Goal: Task Accomplishment & Management: Use online tool/utility

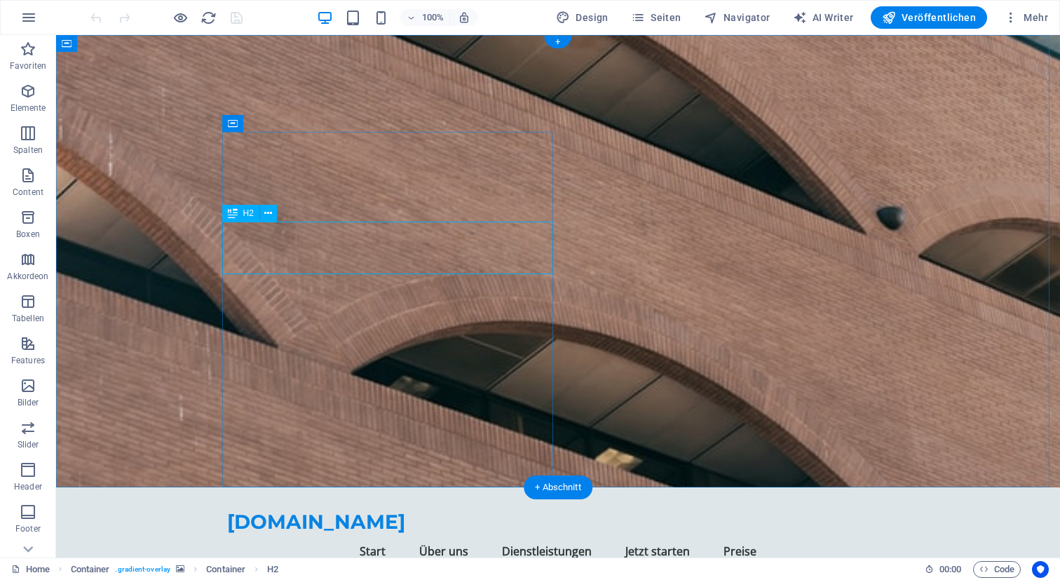
click at [268, 214] on icon at bounding box center [268, 213] width 8 height 15
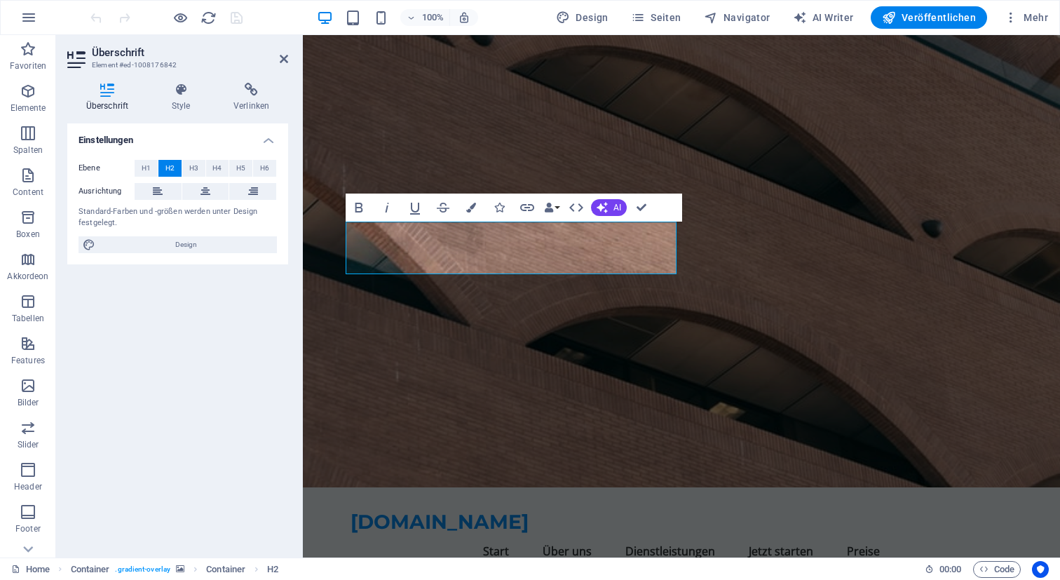
click at [285, 240] on div "Überschrift Element #ed-1008176842 Überschrift Style Verlinken Einstellungen Eb…" at bounding box center [557, 296] width 1003 height 522
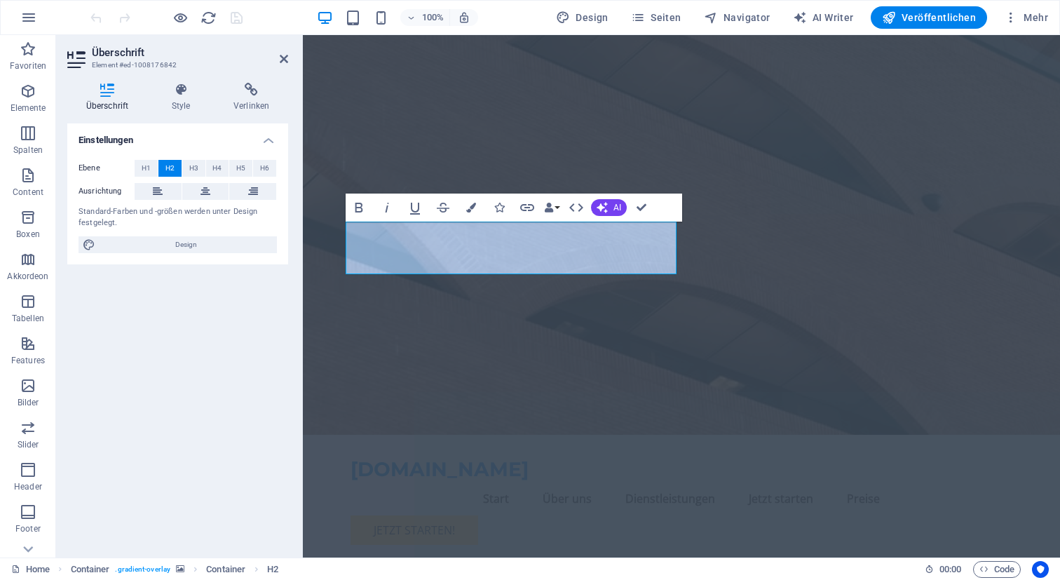
click at [285, 240] on div "Ebene H1 H2 H3 H4 H5 H6 Ausrichtung Standard-Farben und -größen werden unter De…" at bounding box center [177, 207] width 221 height 116
click at [198, 222] on div "Standard-Farben und -größen werden unter Design festgelegt." at bounding box center [177, 217] width 198 height 23
click at [151, 217] on div "Standard-Farben und -größen werden unter Design festgelegt." at bounding box center [177, 217] width 198 height 23
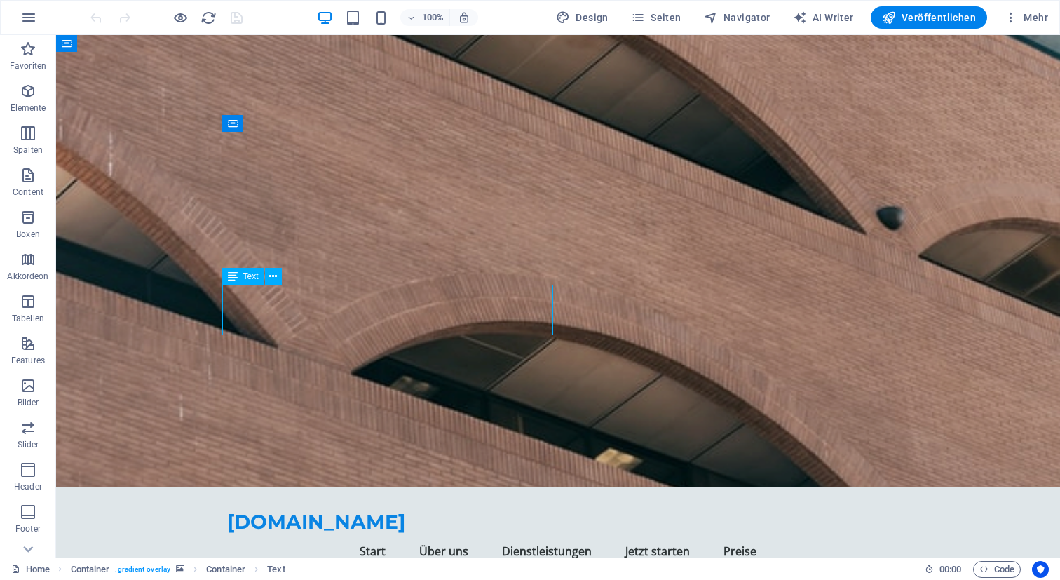
click at [251, 270] on div "Text" at bounding box center [243, 276] width 42 height 17
click at [249, 274] on span "Text" at bounding box center [250, 276] width 15 height 8
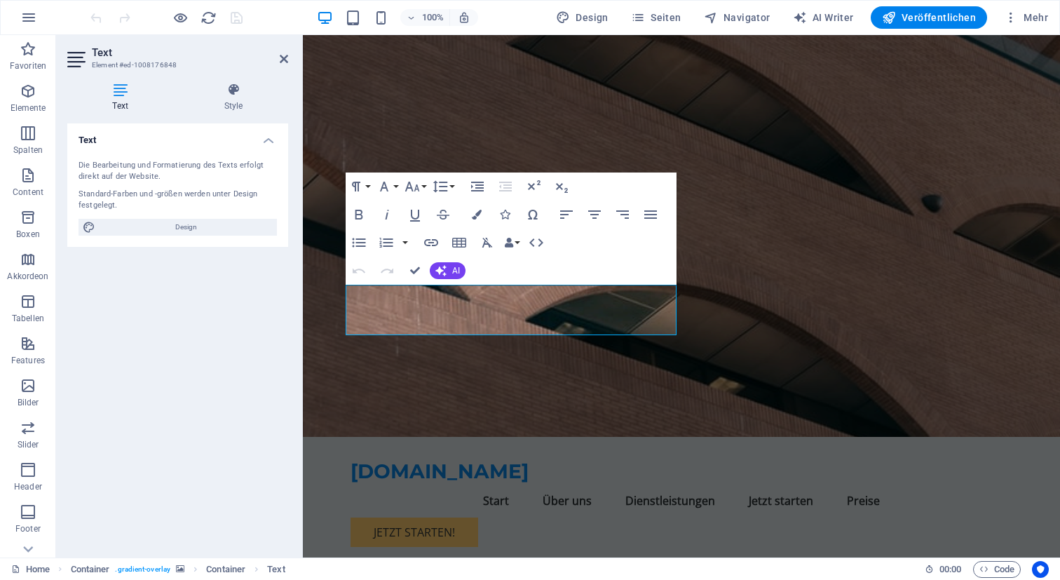
click at [213, 203] on div "Standard-Farben und -größen werden unter Design festgelegt." at bounding box center [177, 200] width 198 height 23
click at [455, 268] on span "AI" at bounding box center [456, 270] width 8 height 8
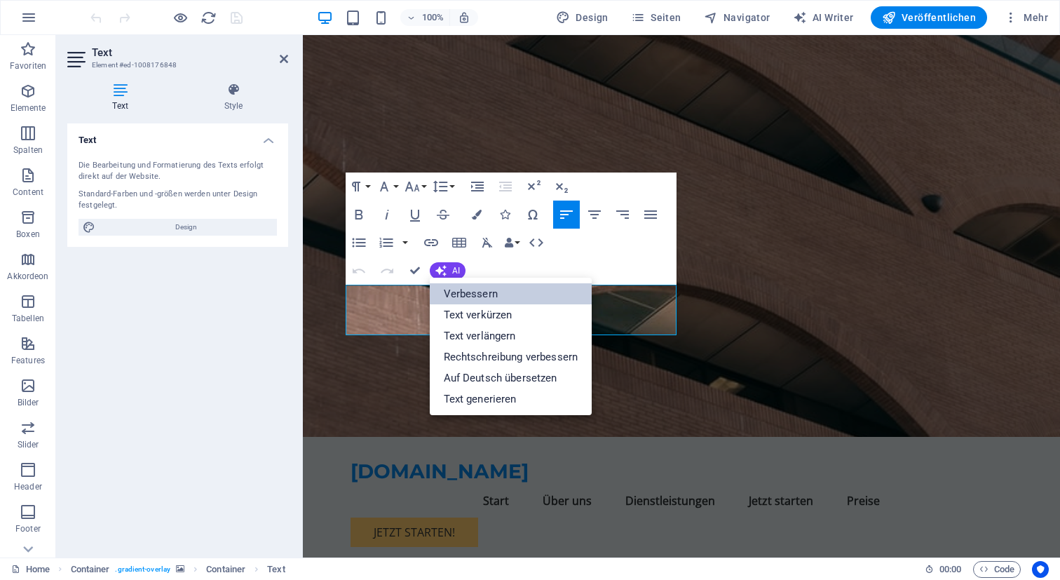
click at [481, 290] on link "Verbessern" at bounding box center [511, 293] width 163 height 21
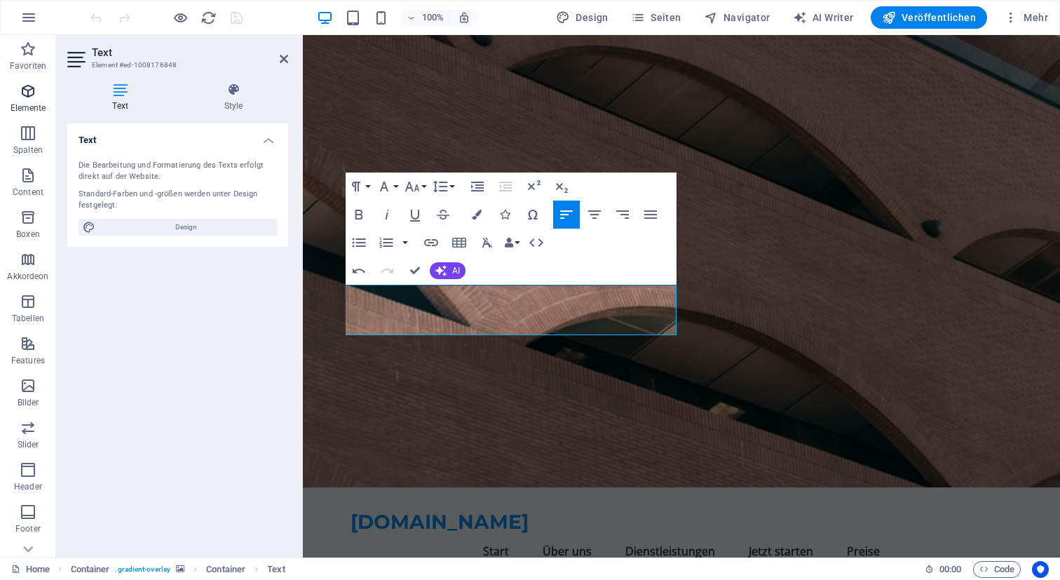
click at [36, 102] on p "Elemente" at bounding box center [29, 107] width 36 height 11
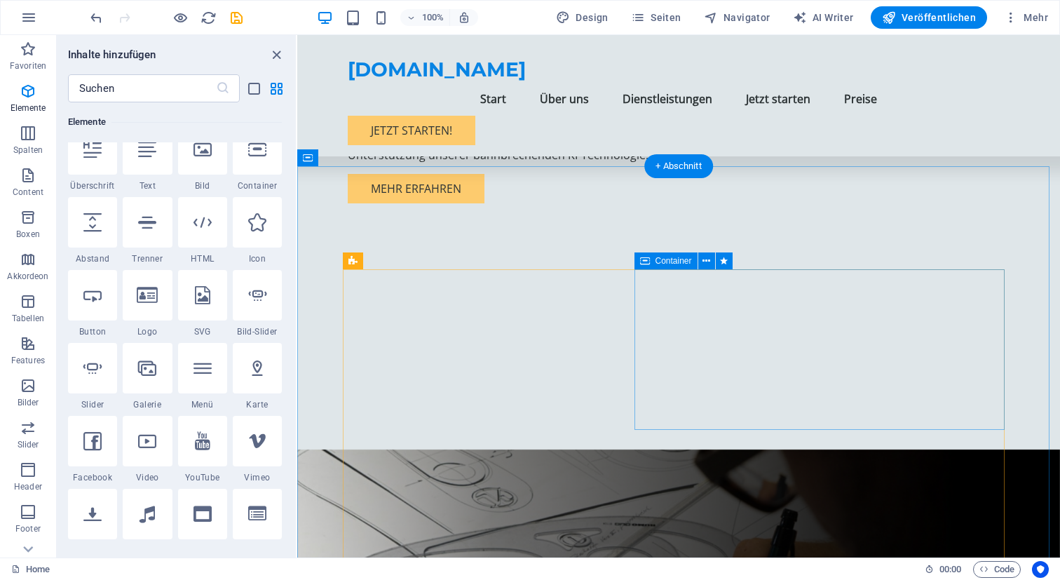
scroll to position [791, 0]
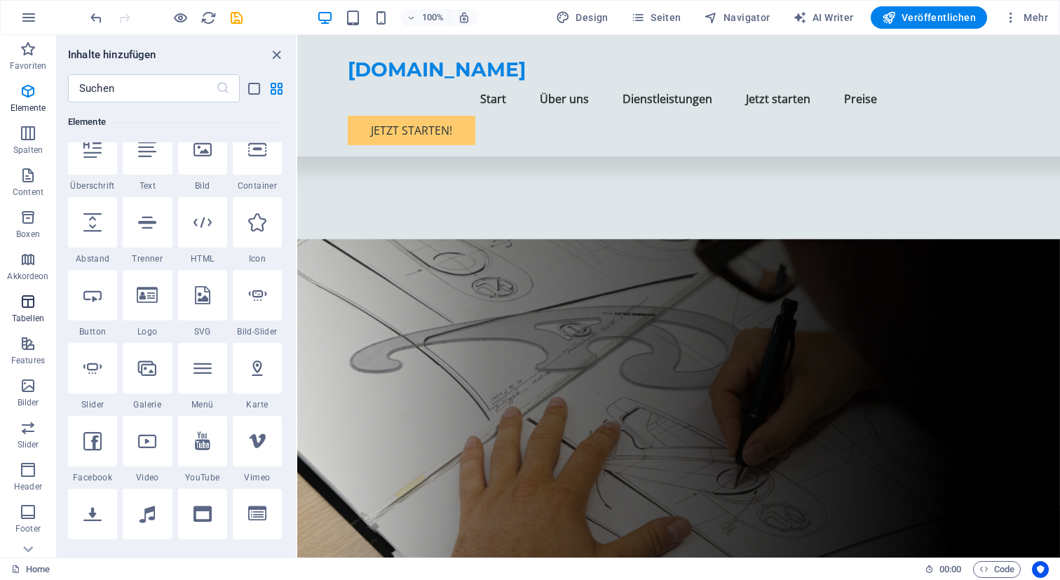
click at [41, 306] on span "Tabellen" at bounding box center [28, 310] width 56 height 34
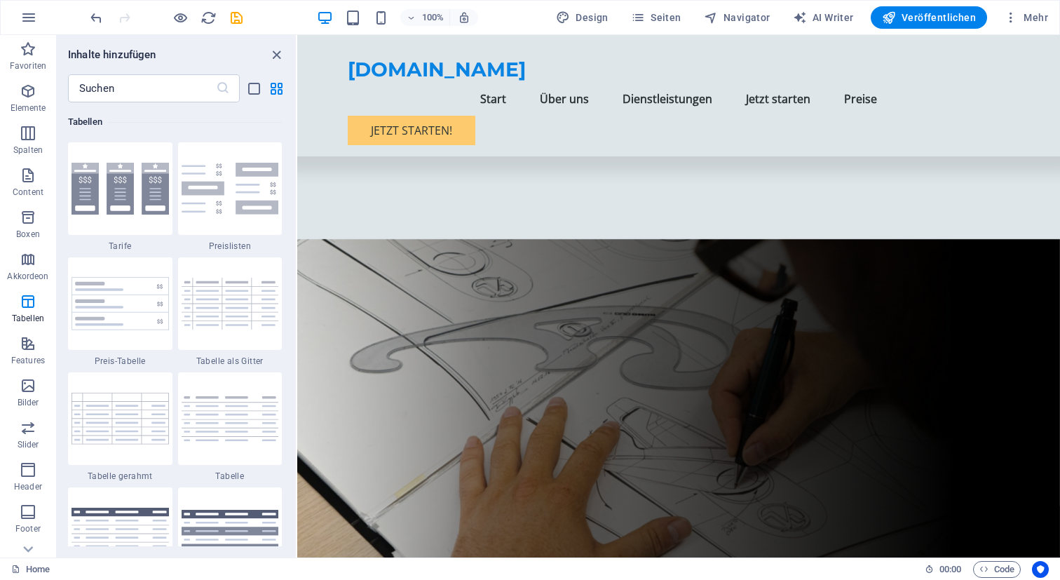
scroll to position [5150, 0]
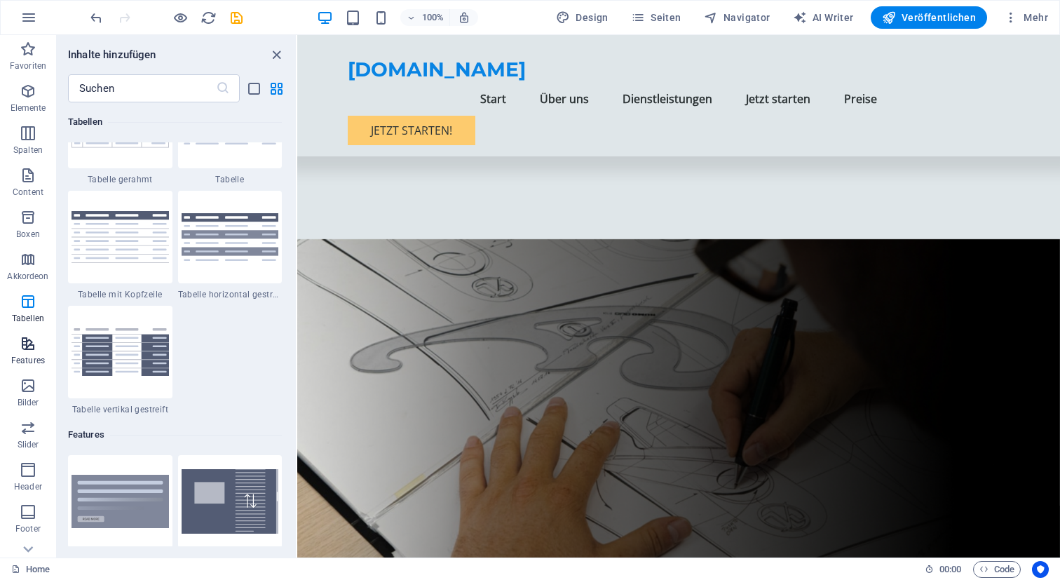
click at [32, 345] on icon "button" at bounding box center [28, 343] width 17 height 17
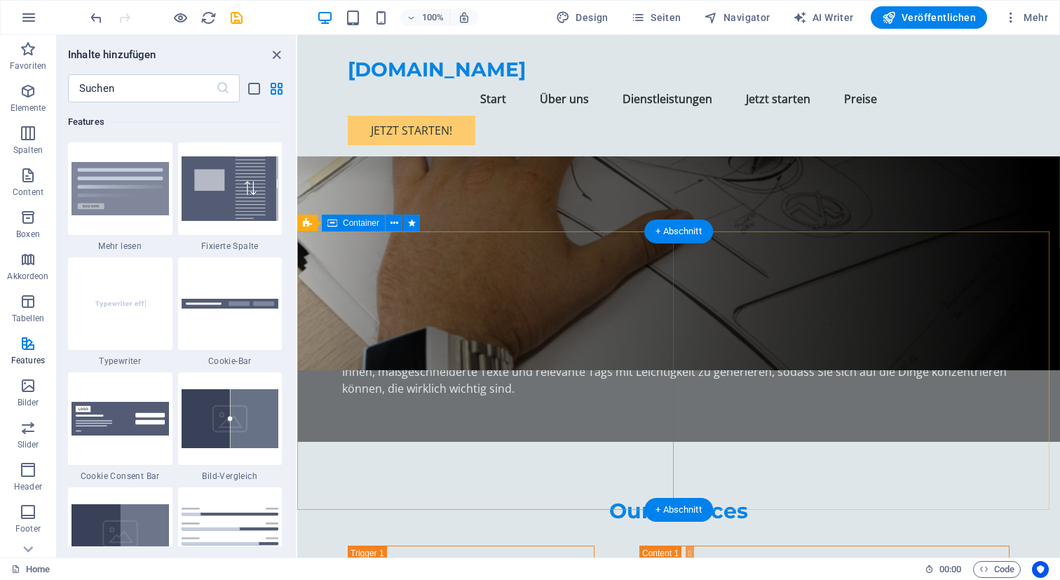
scroll to position [0, 0]
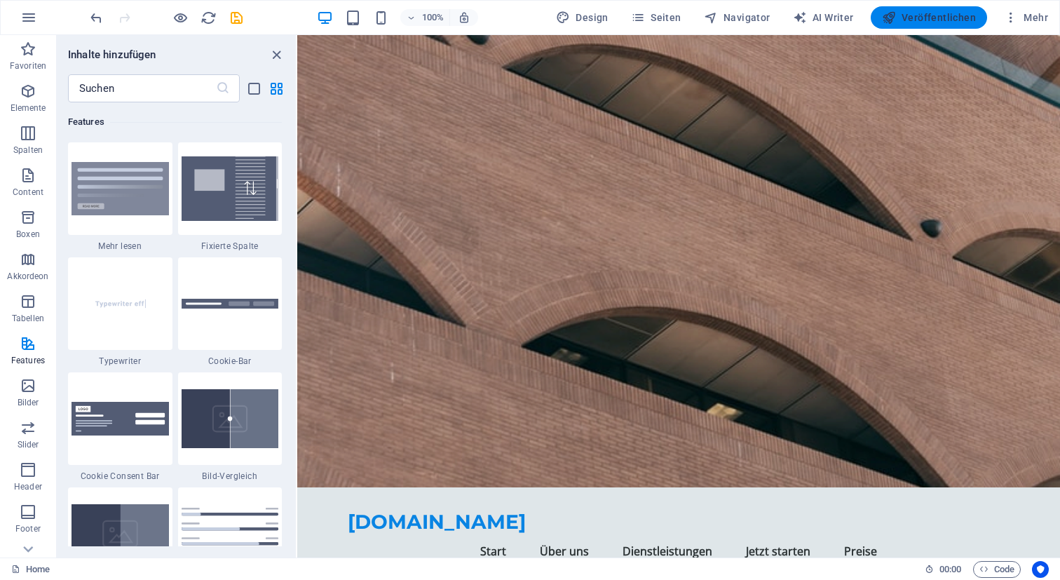
click at [951, 22] on span "Veröffentlichen" at bounding box center [929, 18] width 94 height 14
checkbox input "false"
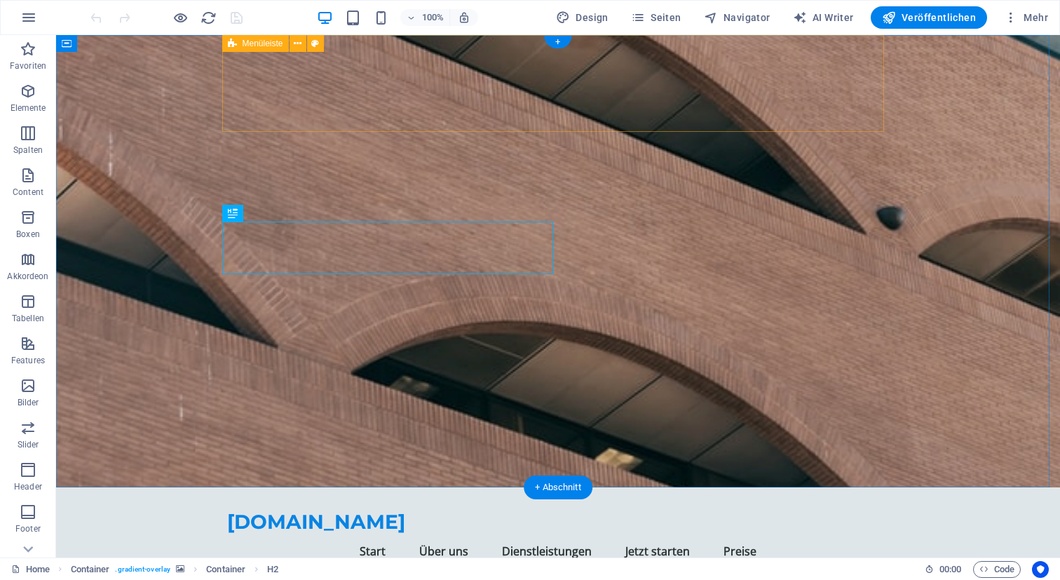
click at [451, 487] on div "test.editorx.ch Menu Start Über uns Dienstleistungen Jetzt starten Preise Jetzt…" at bounding box center [558, 547] width 662 height 121
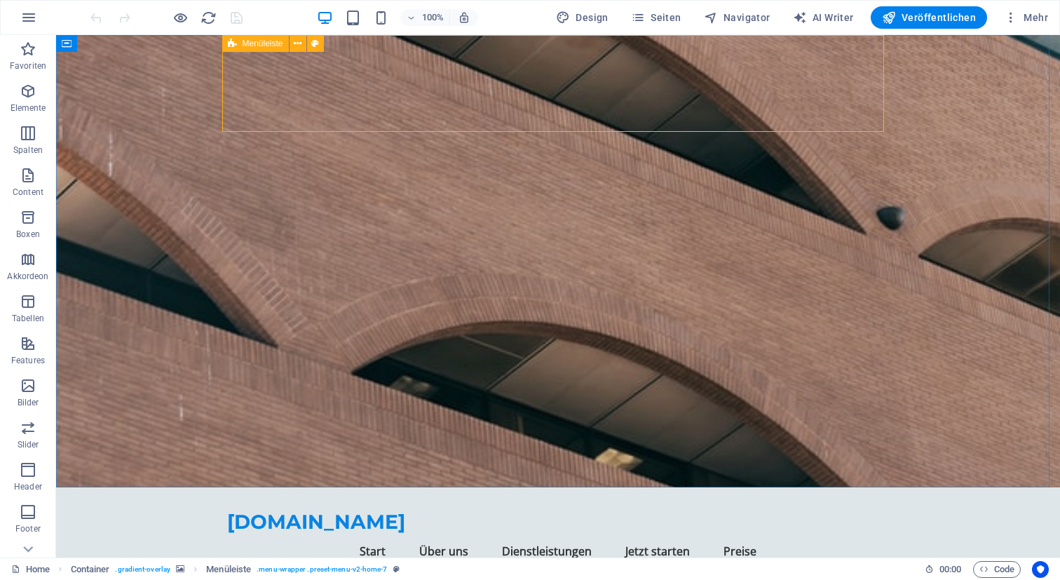
click at [261, 43] on span "Menüleiste" at bounding box center [262, 43] width 41 height 8
click at [300, 45] on icon at bounding box center [298, 43] width 8 height 15
click at [233, 46] on icon at bounding box center [232, 43] width 9 height 17
click at [399, 53] on span "Menü" at bounding box center [402, 49] width 21 height 8
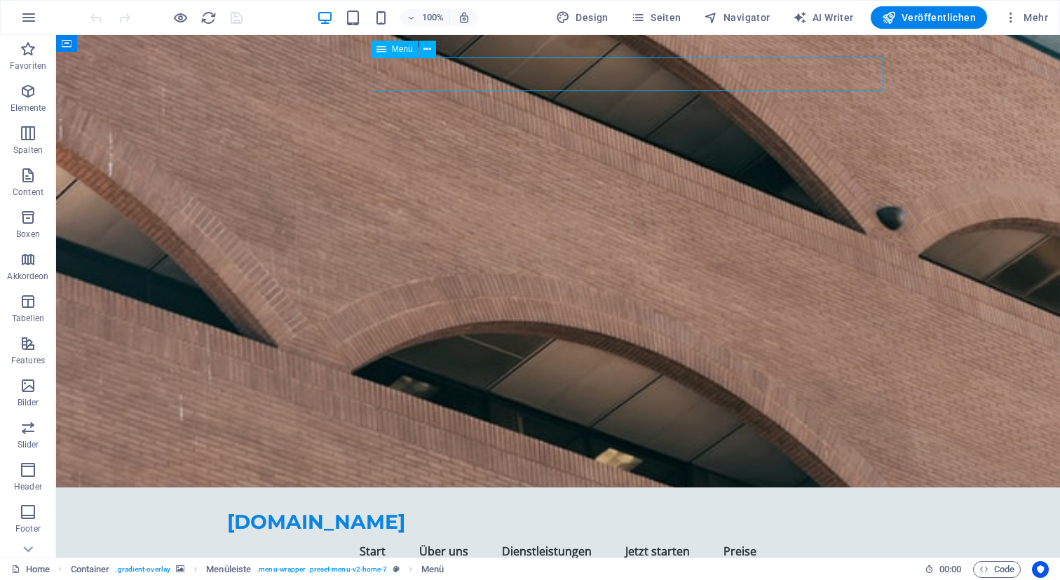
click at [400, 50] on span "Menü" at bounding box center [402, 49] width 21 height 8
select select
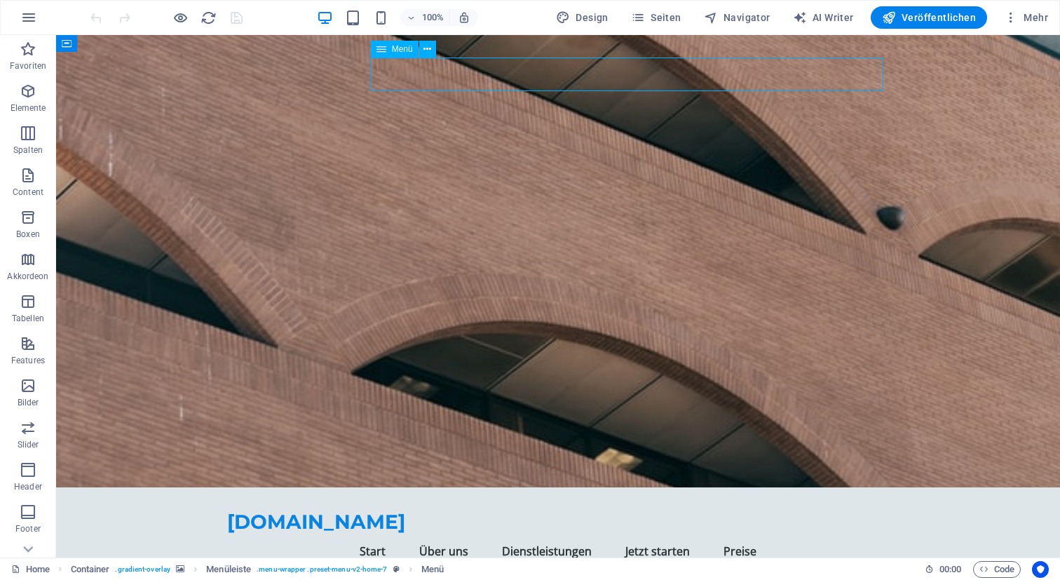
select select
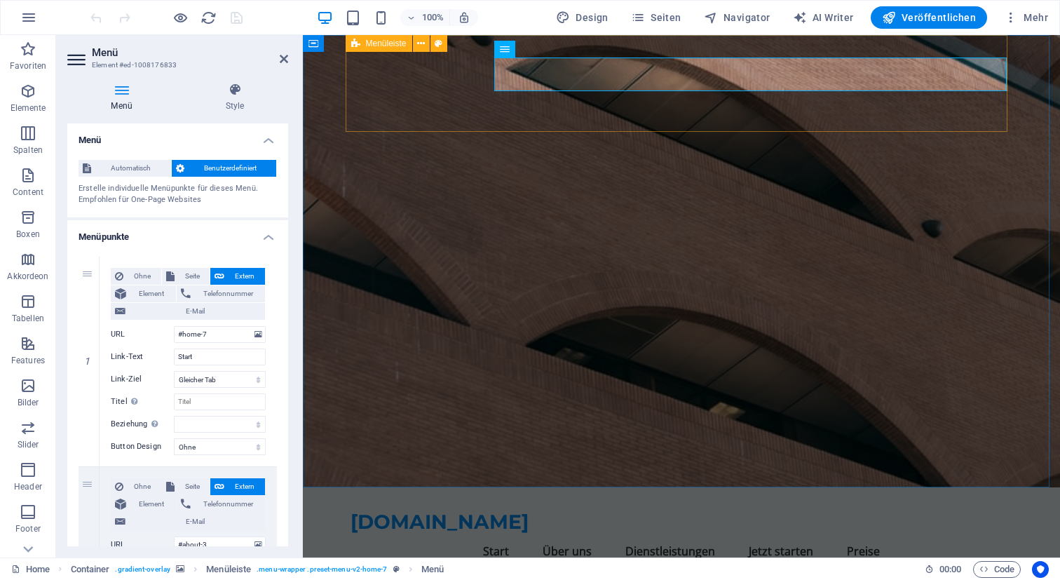
click at [356, 487] on div "test.editorx.ch Menu Start Über uns Dienstleistungen Jetzt starten Preise Jetzt…" at bounding box center [681, 547] width 662 height 121
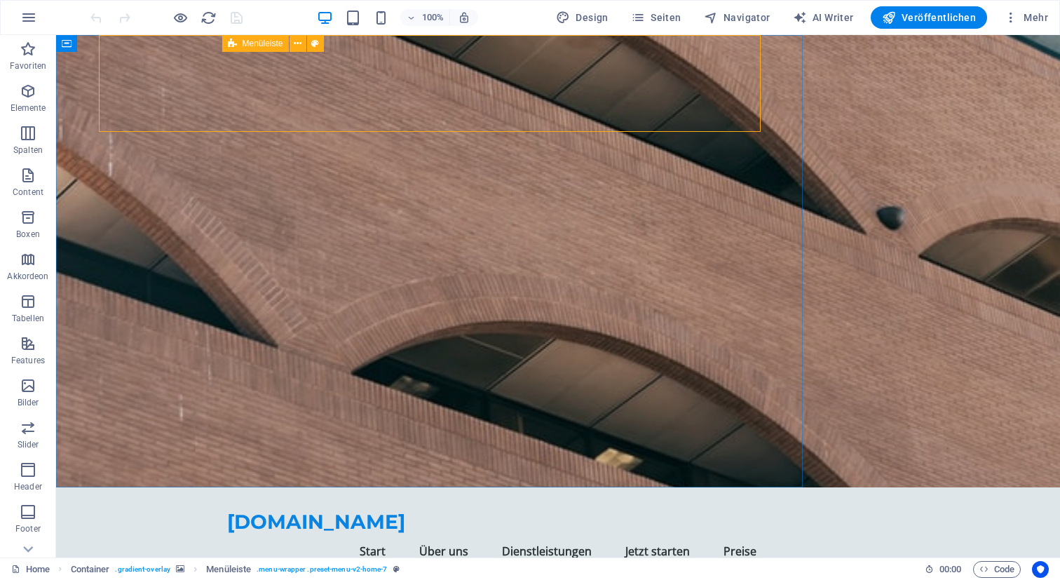
click at [355, 487] on div "test.editorx.ch Menu Start Über uns Dienstleistungen Jetzt starten Preise Jetzt…" at bounding box center [558, 547] width 662 height 121
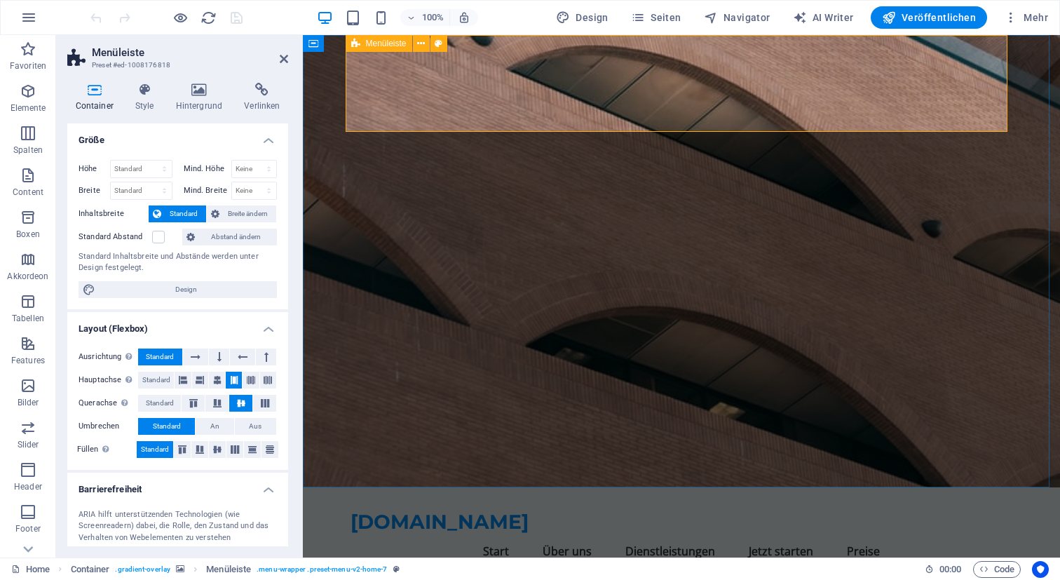
click at [359, 45] on div "Menüleiste" at bounding box center [378, 43] width 67 height 17
click at [359, 46] on div "Menüleiste" at bounding box center [378, 43] width 67 height 17
click at [374, 83] on span "Button" at bounding box center [378, 82] width 25 height 8
click at [362, 46] on div "Menüleiste" at bounding box center [378, 43] width 67 height 17
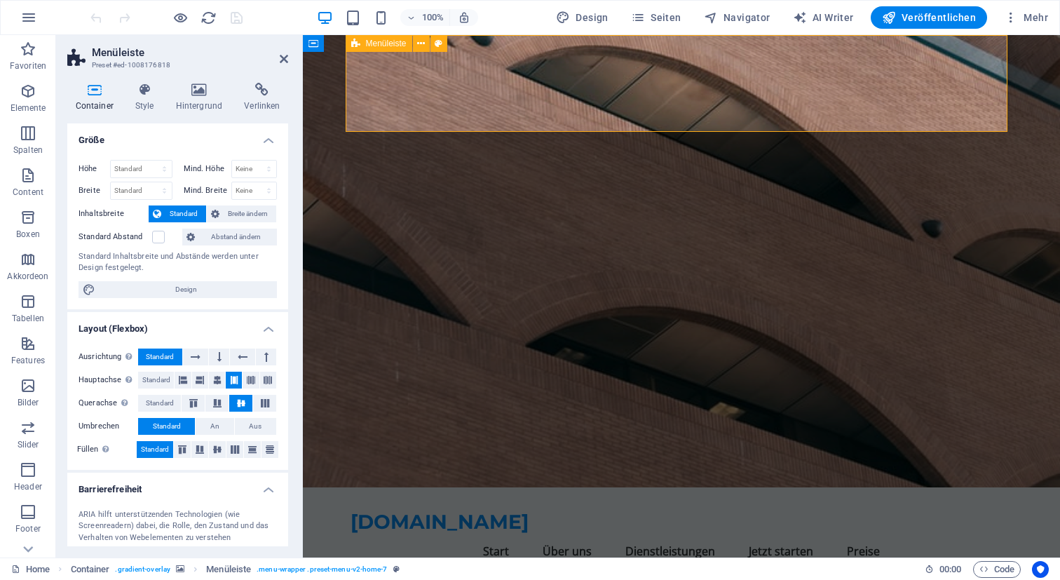
click at [362, 46] on div "Menüleiste" at bounding box center [378, 43] width 67 height 17
click at [139, 95] on icon at bounding box center [144, 90] width 35 height 14
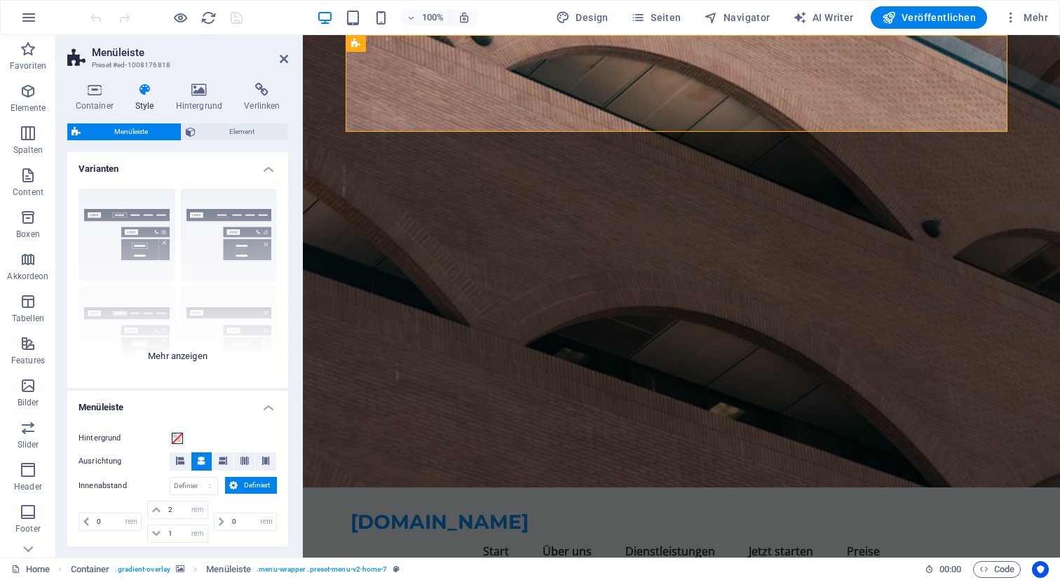
click at [233, 219] on div "Rahmen Mittig Standard Fixiert Loki Trigger Breit XXL" at bounding box center [177, 282] width 221 height 210
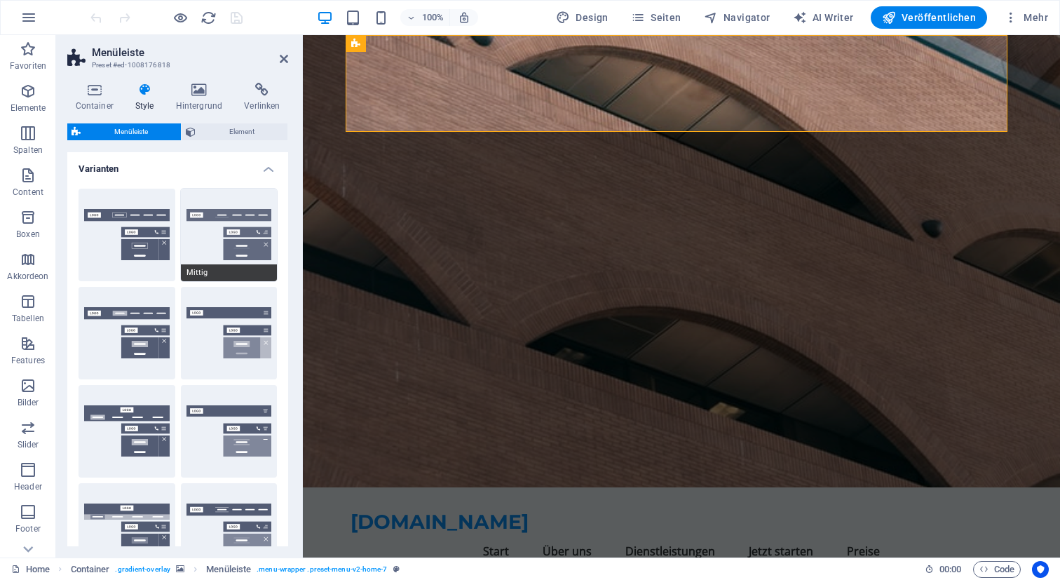
click at [222, 223] on button "Mittig" at bounding box center [229, 235] width 97 height 92
type input "1"
select select "rem"
type input "1"
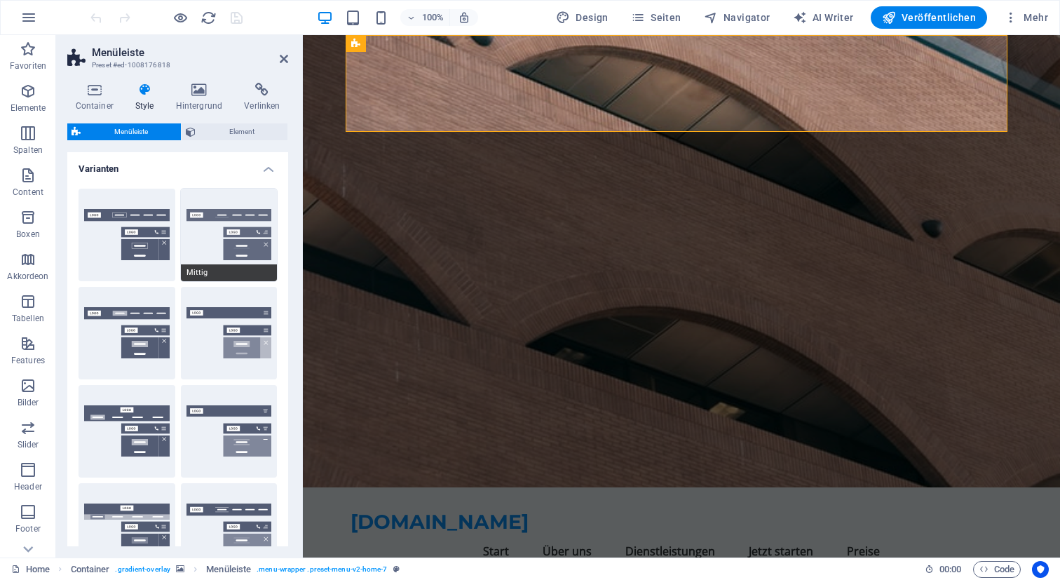
type input "1"
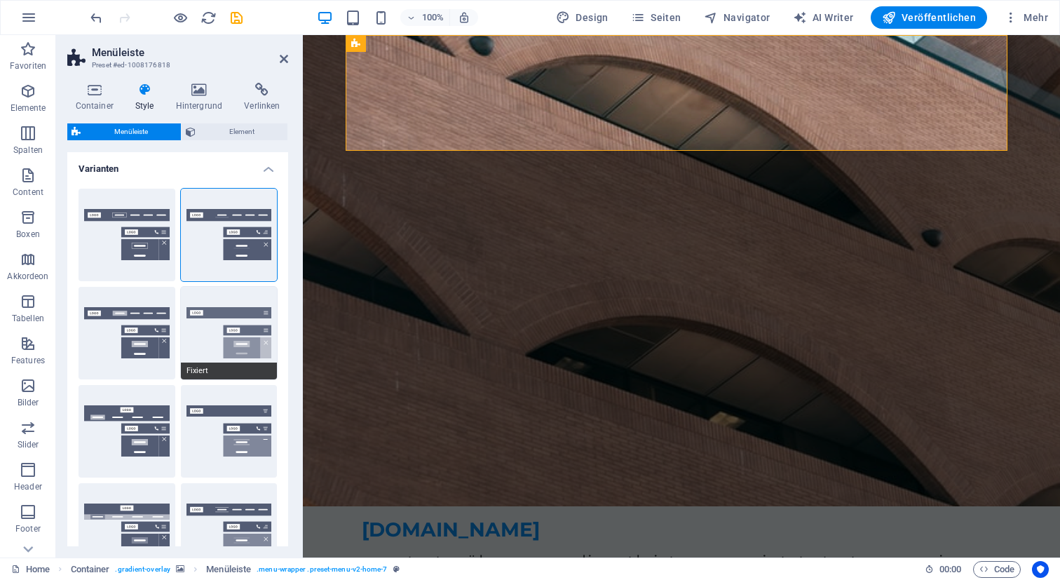
click at [210, 329] on button "Fixiert" at bounding box center [229, 333] width 97 height 92
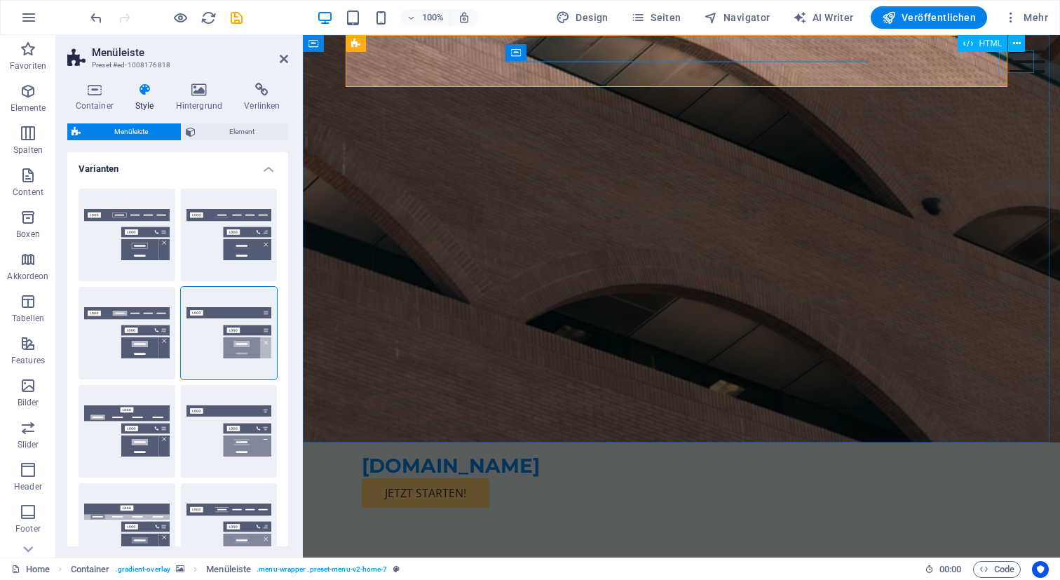
click at [1019, 60] on div "Menu" at bounding box center [1026, 61] width 35 height 22
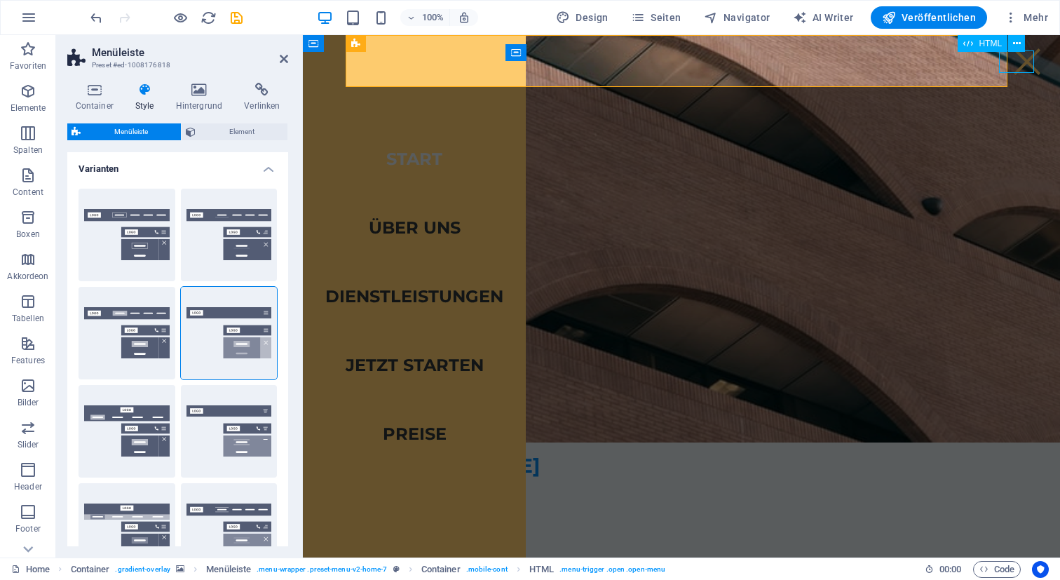
click at [1019, 60] on div "Menu" at bounding box center [1026, 61] width 35 height 22
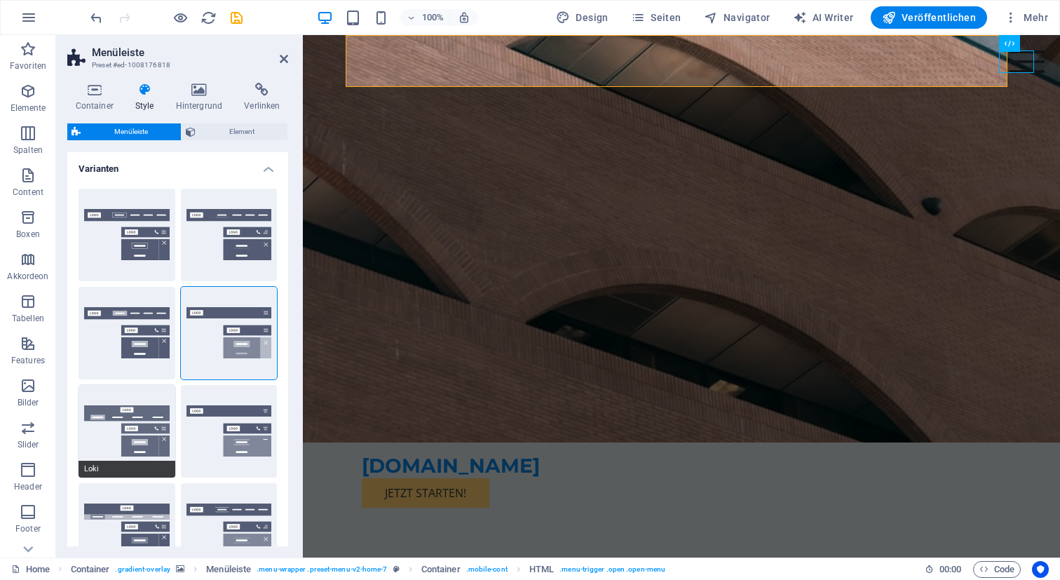
click at [140, 432] on button "Loki" at bounding box center [126, 431] width 97 height 92
type input "0"
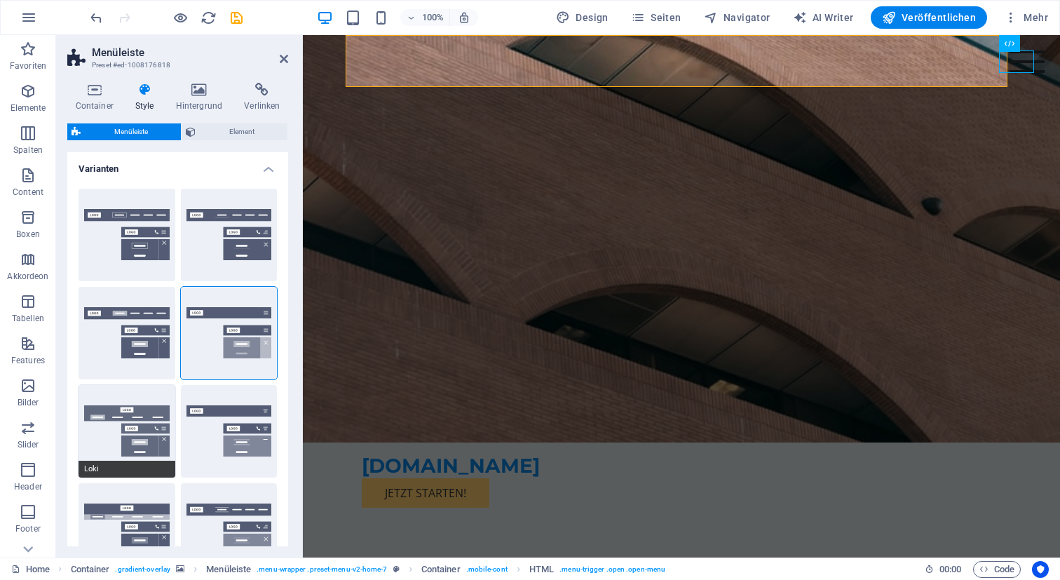
type input "0"
select select "DISABLED_OPTION_VALUE"
type input "2"
type input "1"
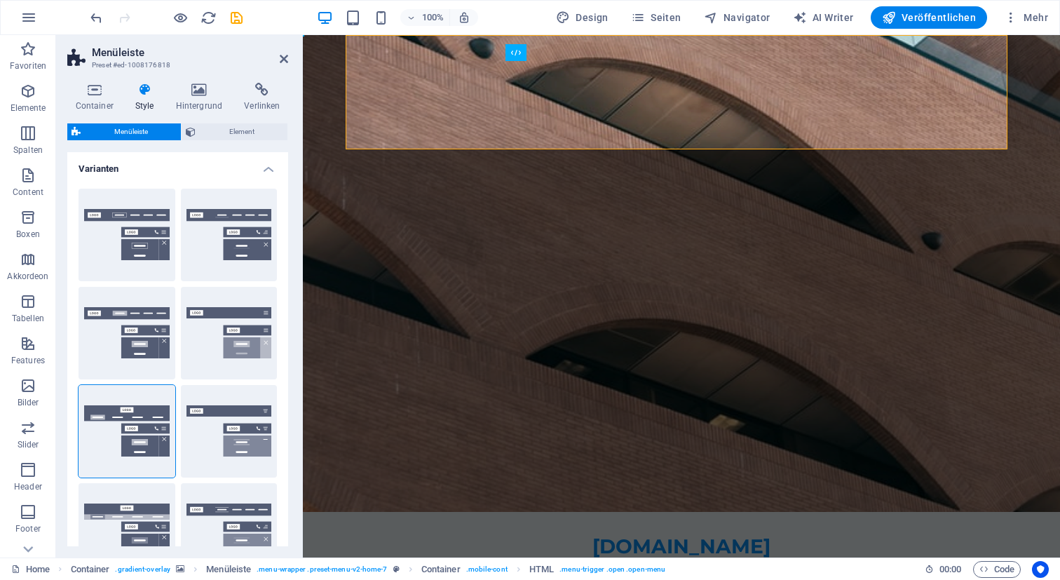
scroll to position [287, 0]
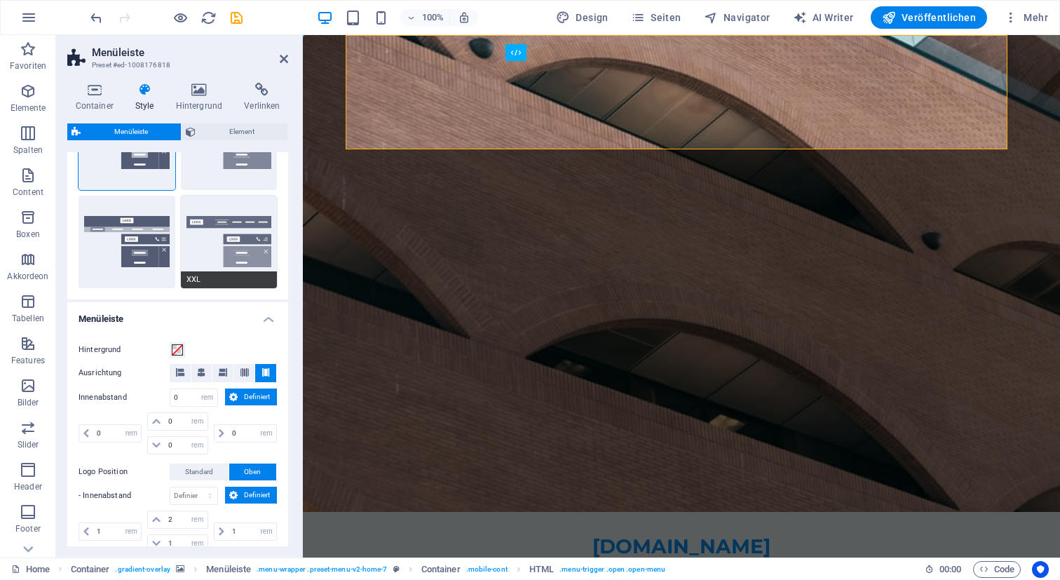
click at [233, 249] on button "XXL" at bounding box center [229, 242] width 97 height 92
type input "1"
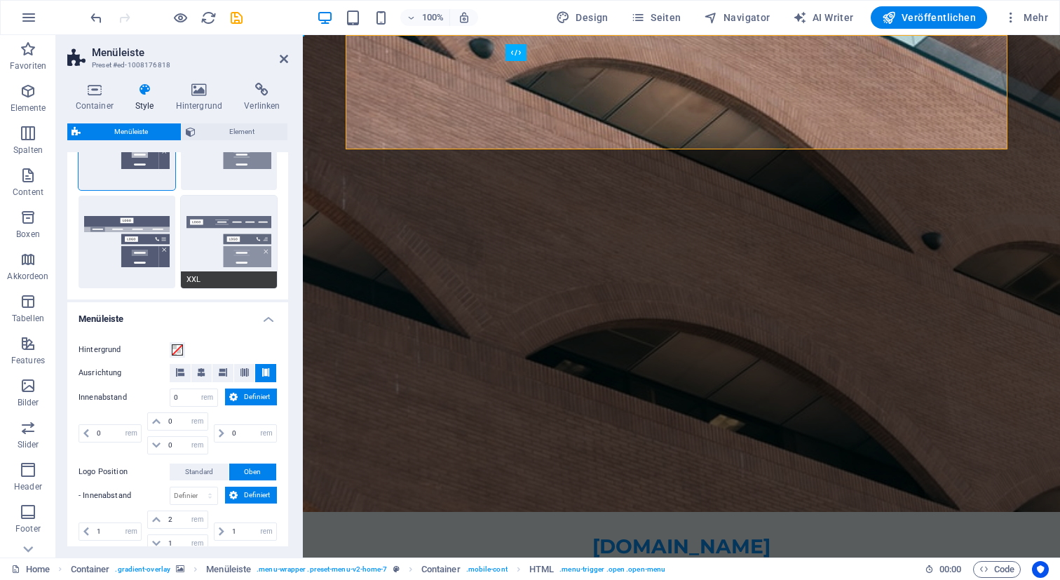
type input "1"
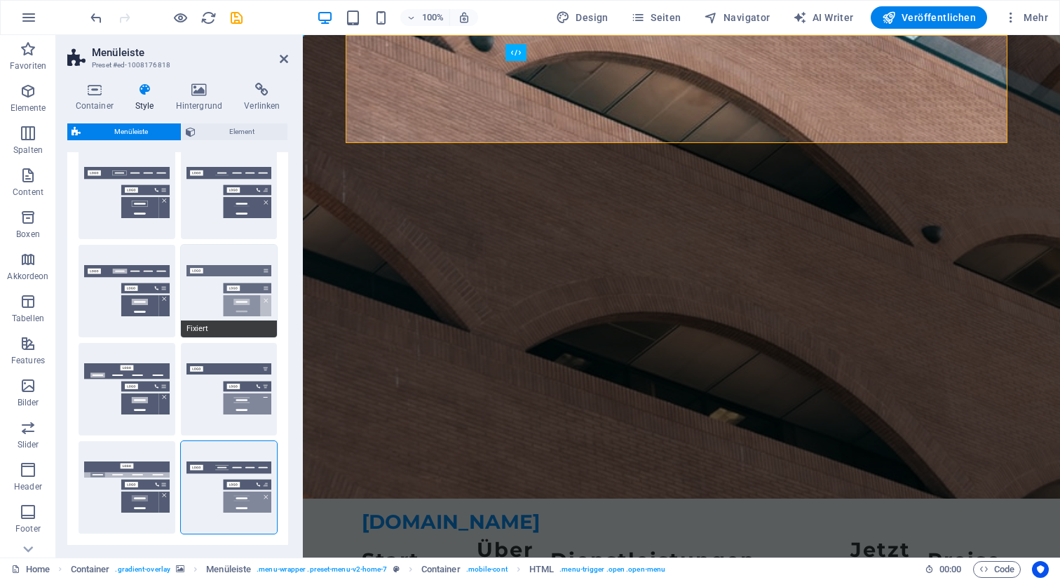
scroll to position [0, 0]
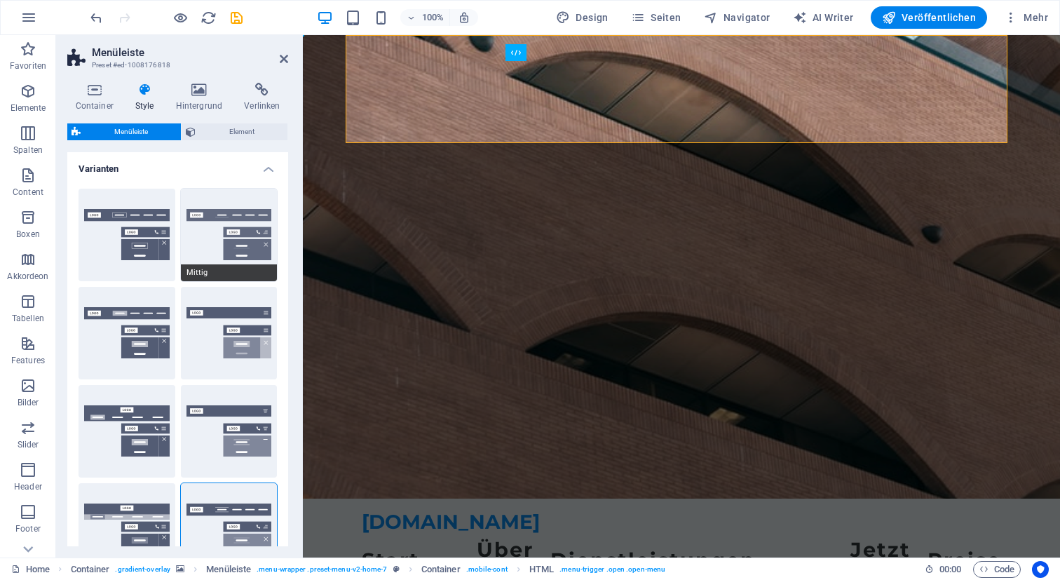
click at [203, 242] on button "Mittig" at bounding box center [229, 235] width 97 height 92
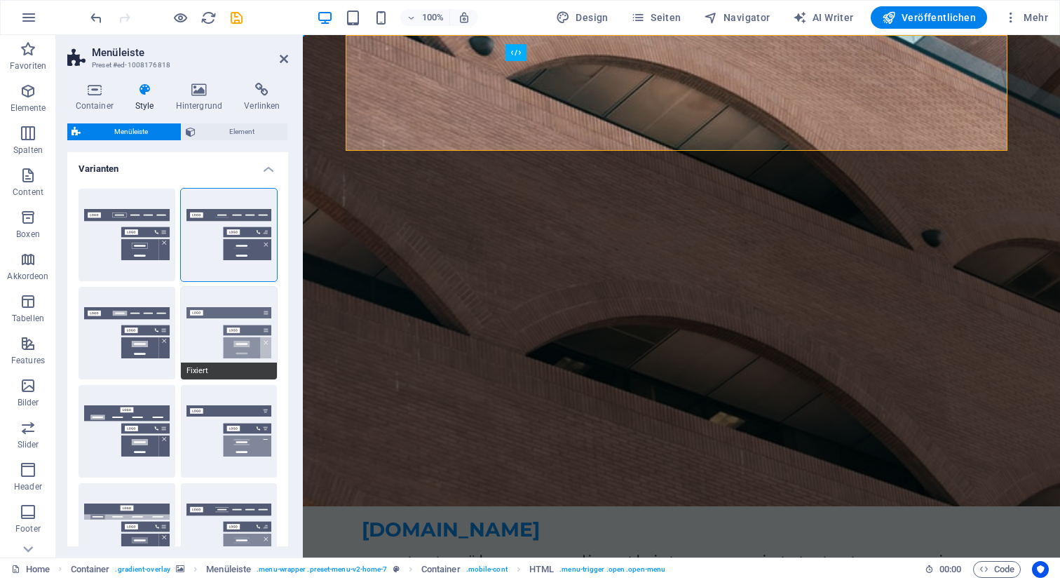
click at [239, 329] on button "Fixiert" at bounding box center [229, 333] width 97 height 92
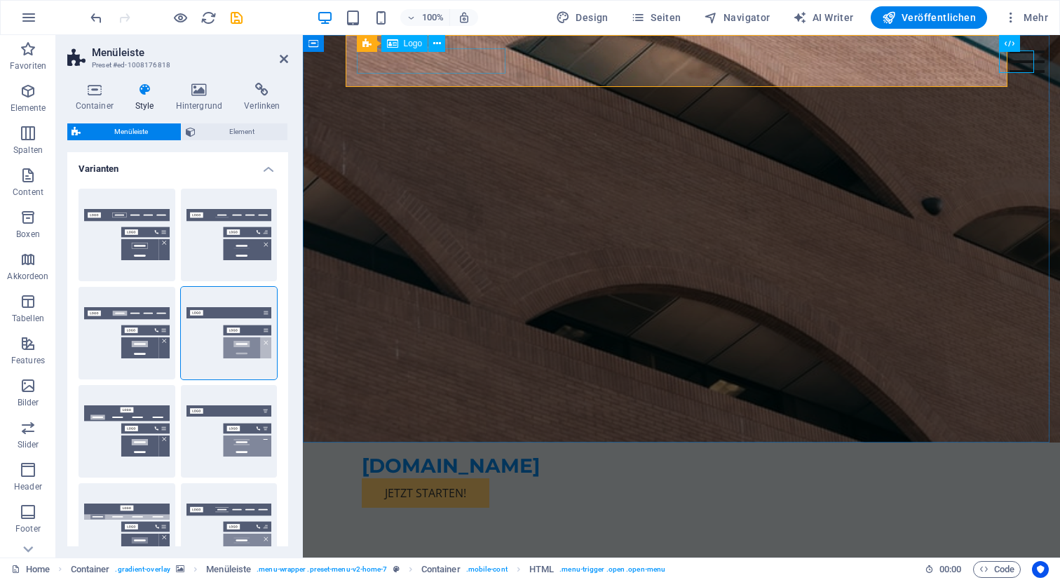
click at [438, 453] on div "[DOMAIN_NAME]" at bounding box center [681, 465] width 639 height 25
click at [425, 453] on div "[DOMAIN_NAME]" at bounding box center [681, 465] width 639 height 25
select select "px"
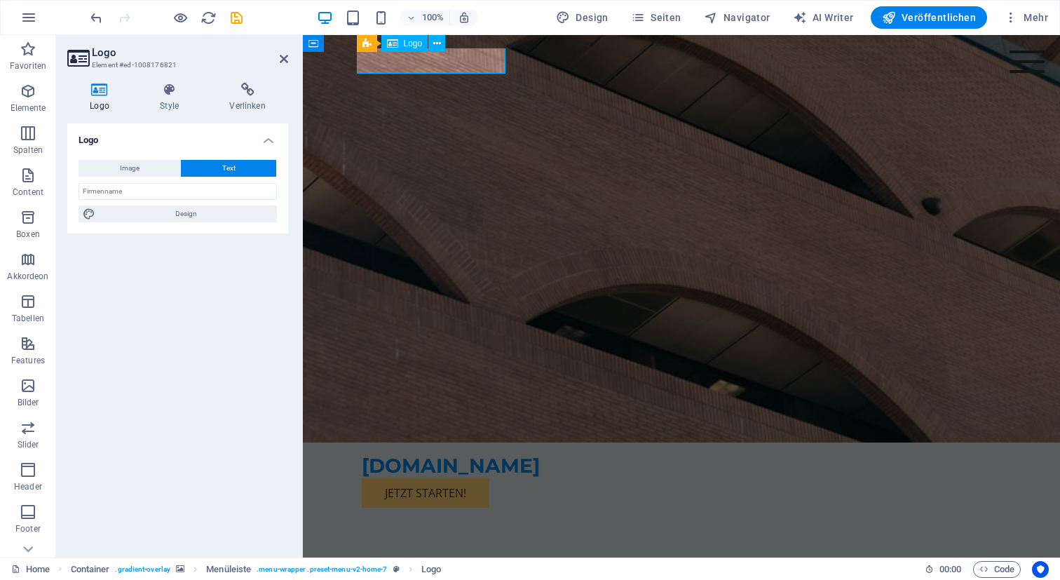
click at [425, 453] on div "[DOMAIN_NAME]" at bounding box center [681, 465] width 639 height 25
click at [414, 47] on span "Logo" at bounding box center [413, 43] width 19 height 8
click at [135, 166] on span "Image" at bounding box center [130, 168] width 20 height 17
select select "DISABLED_OPTION_VALUE"
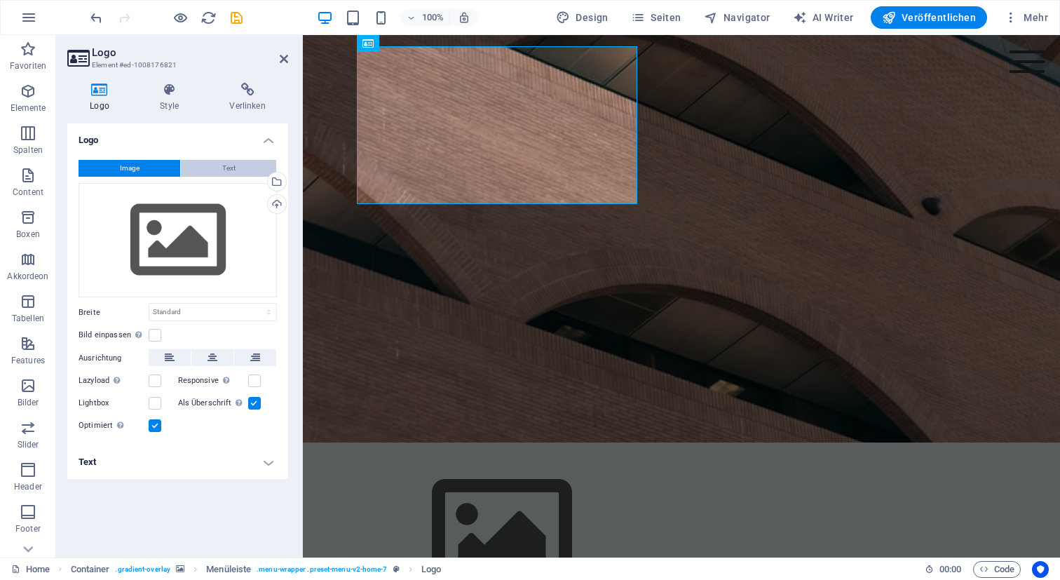
click at [246, 169] on button "Text" at bounding box center [228, 168] width 95 height 17
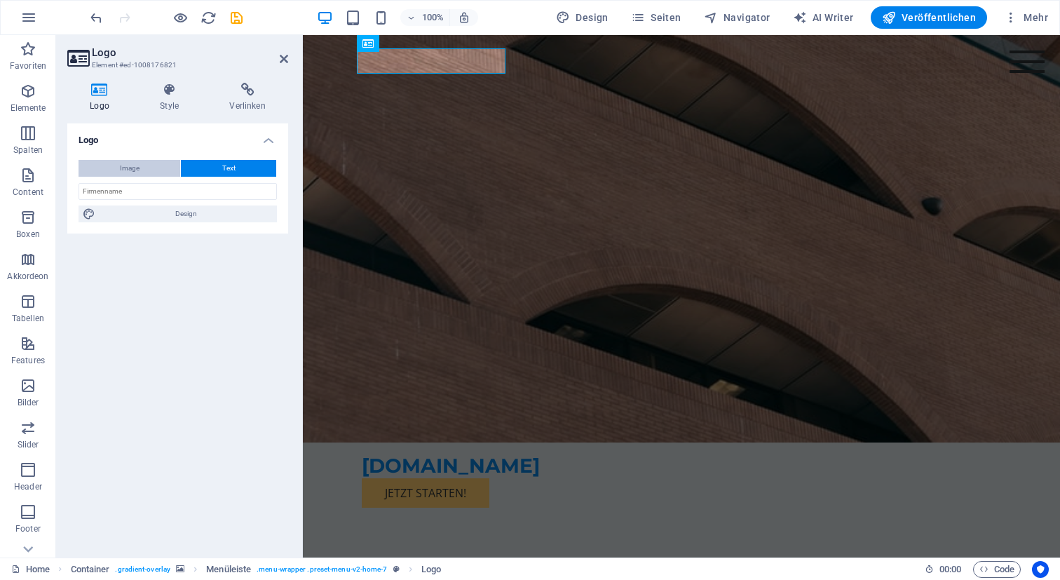
click at [137, 163] on span "Image" at bounding box center [130, 168] width 20 height 17
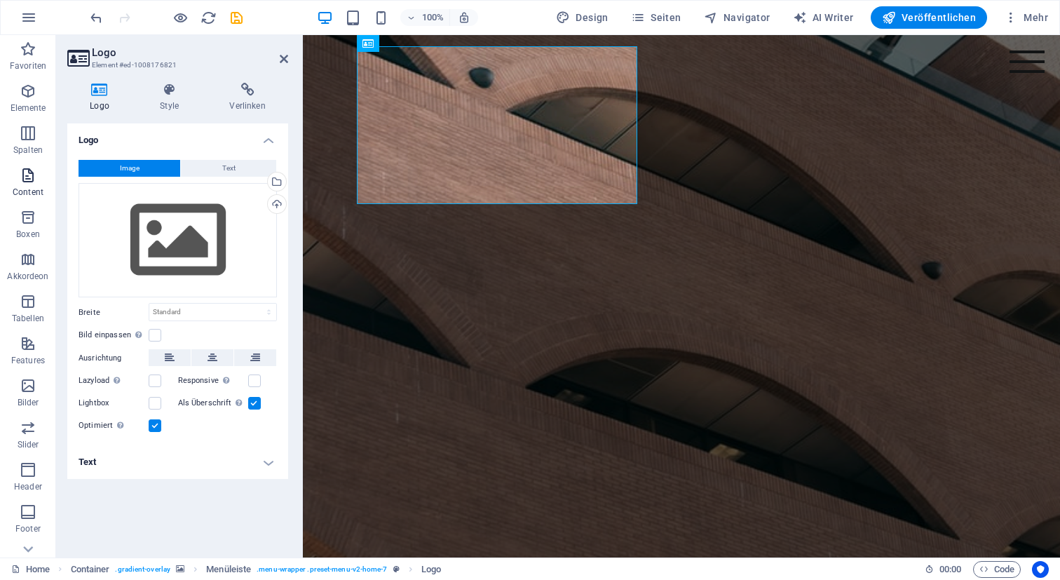
click at [39, 184] on span "Content" at bounding box center [28, 184] width 56 height 34
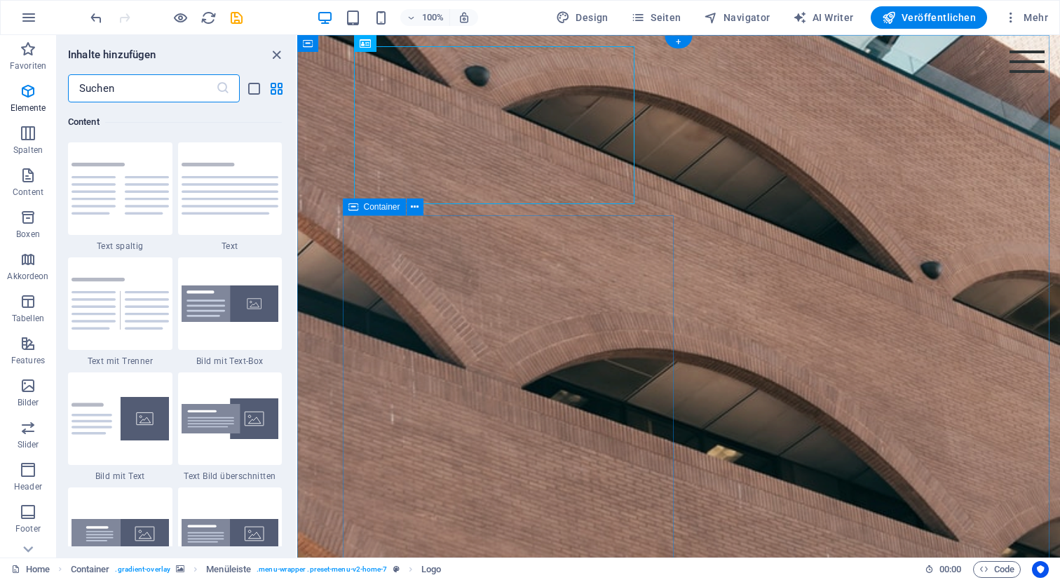
scroll to position [2452, 0]
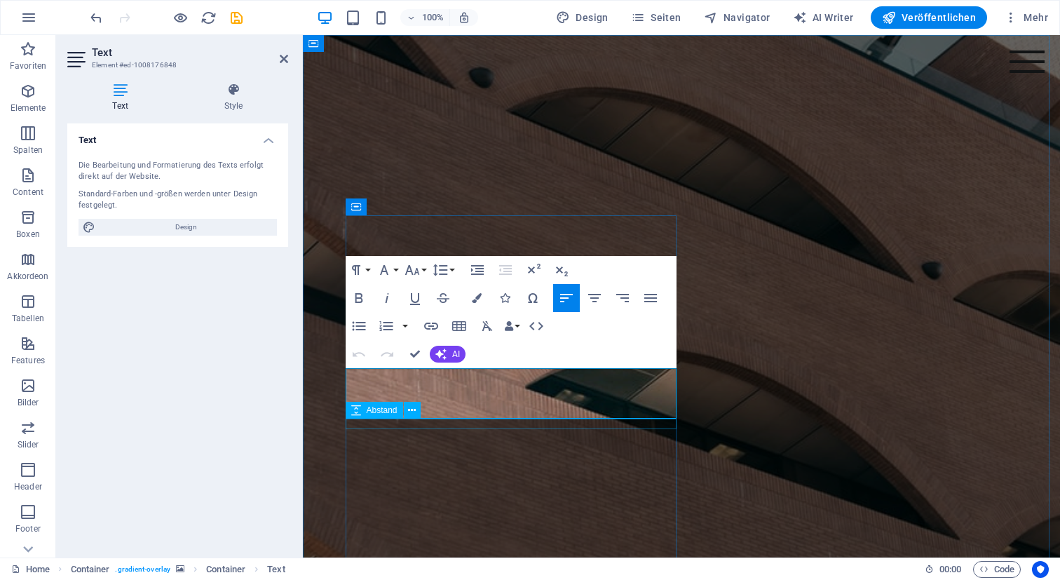
scroll to position [206, 0]
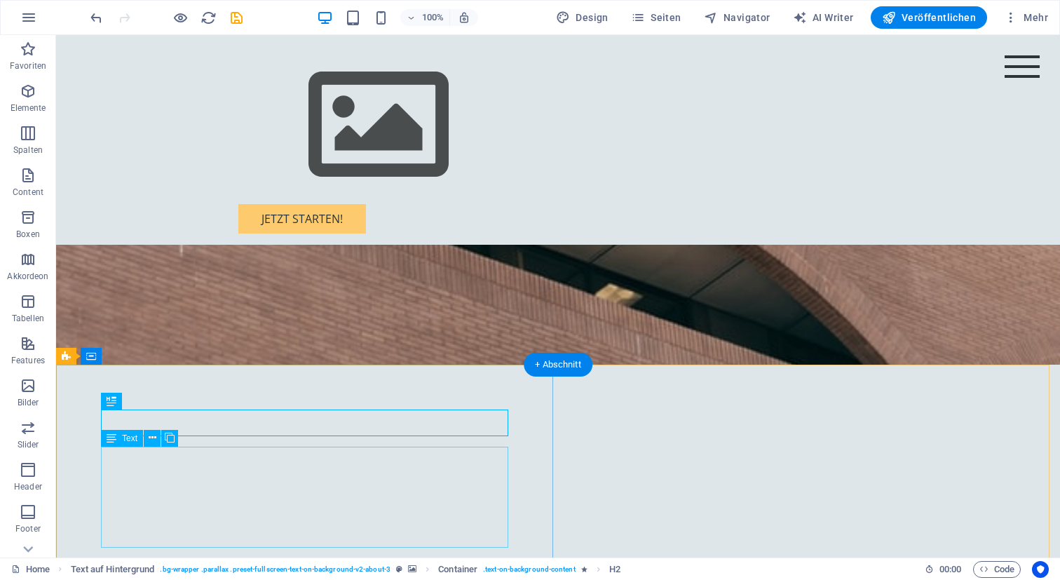
scroll to position [452, 0]
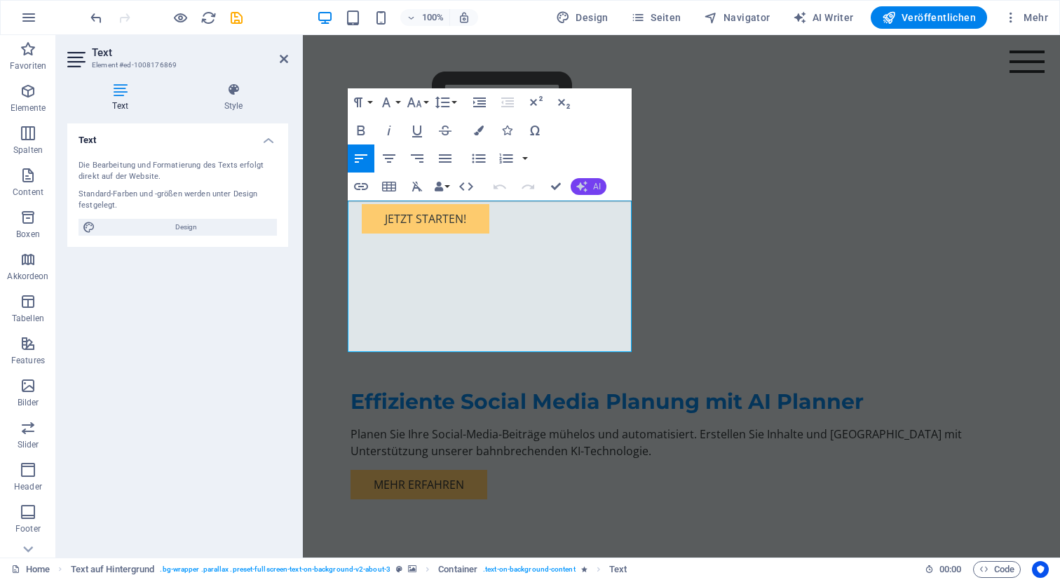
click at [589, 188] on button "AI" at bounding box center [588, 186] width 36 height 17
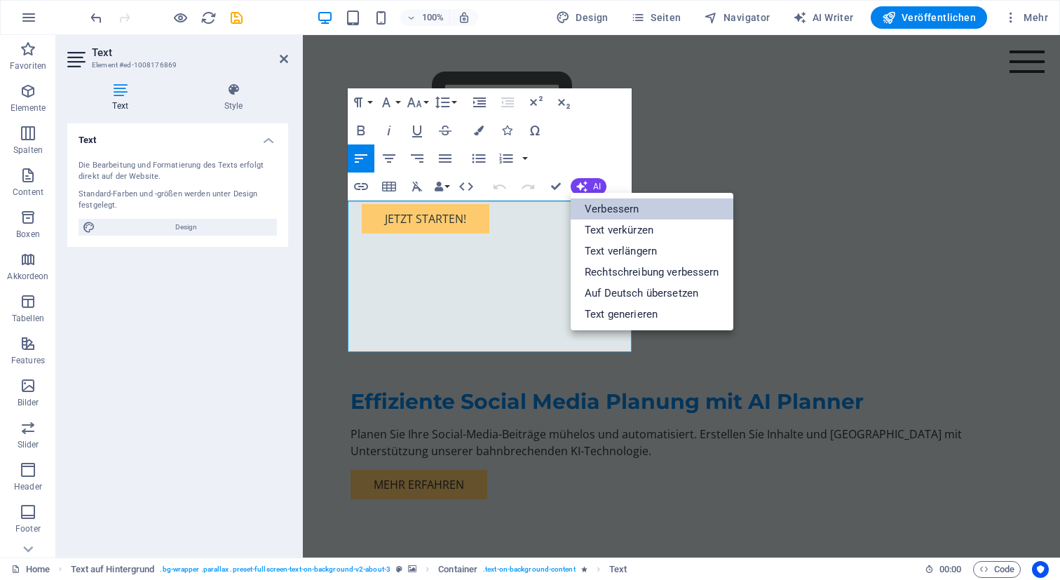
click at [649, 209] on link "Verbessern" at bounding box center [651, 208] width 163 height 21
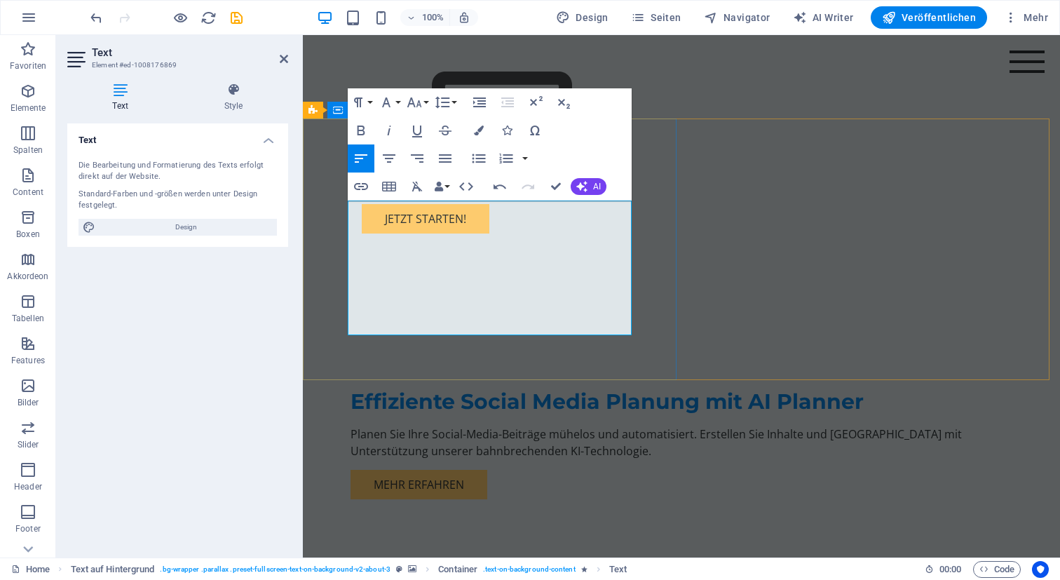
scroll to position [479, 0]
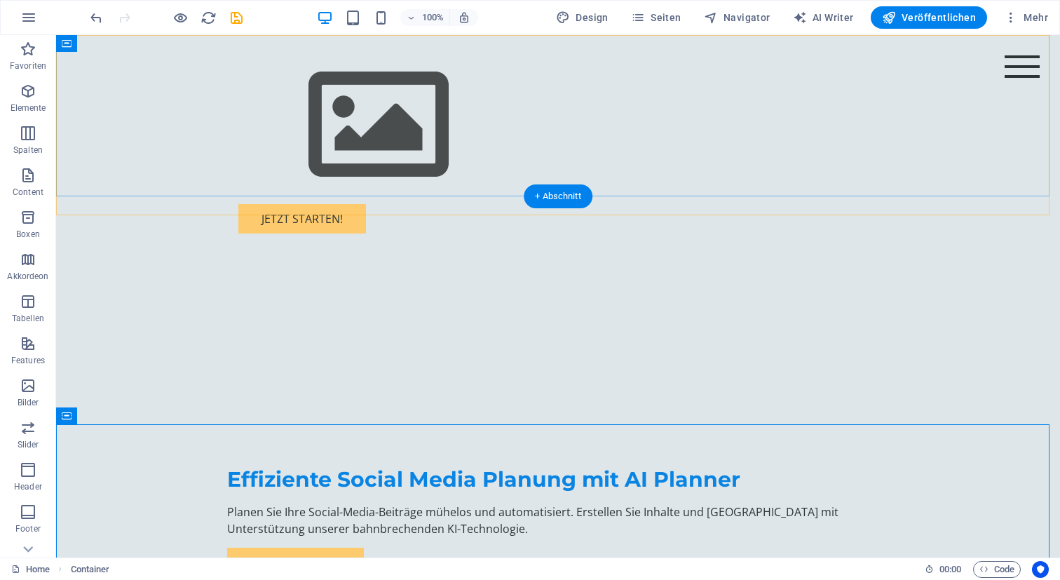
scroll to position [0, 0]
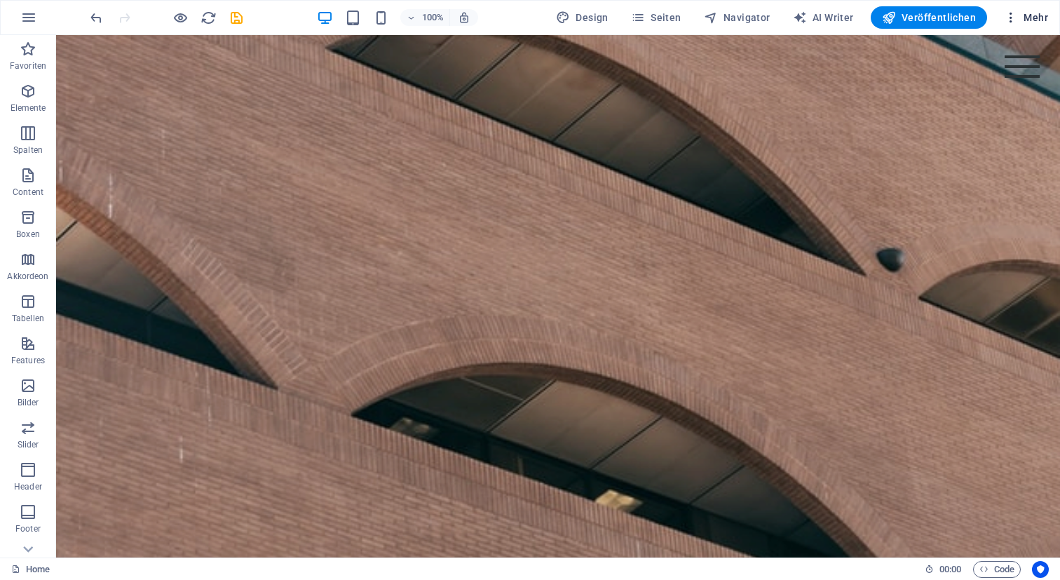
click at [1018, 17] on span "Mehr" at bounding box center [1025, 18] width 44 height 14
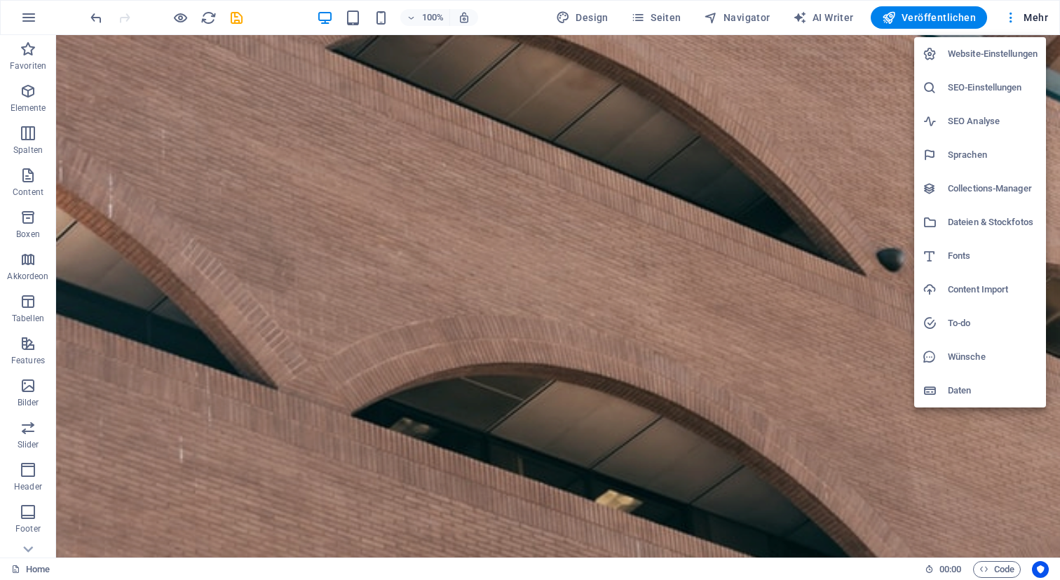
click at [966, 90] on h6 "SEO-Einstellungen" at bounding box center [992, 87] width 90 height 17
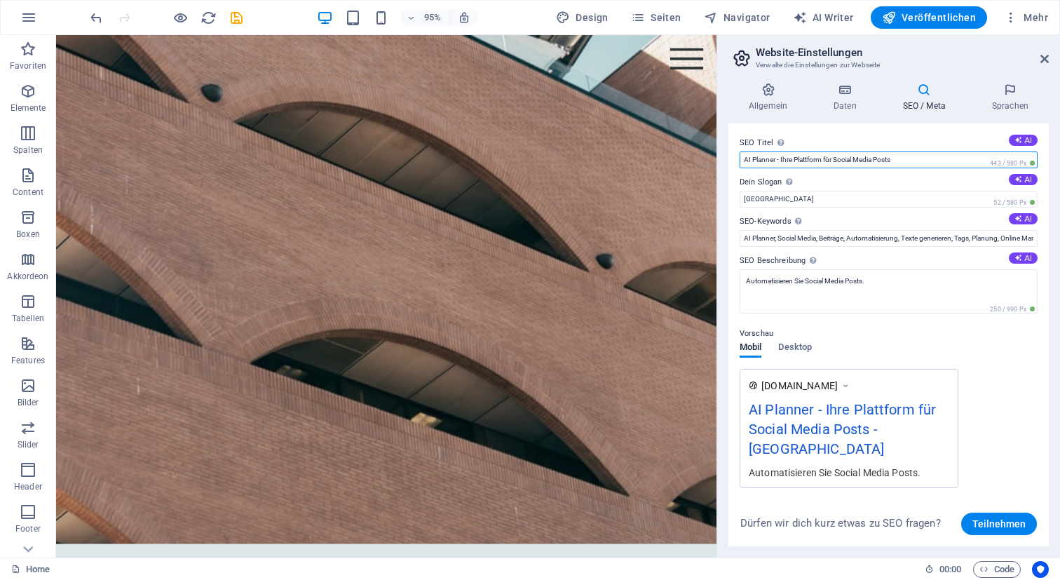
click at [842, 158] on input "AI Planner - Ihre Plattform für Social Media Posts" at bounding box center [888, 159] width 298 height 17
drag, startPoint x: 917, startPoint y: 161, endPoint x: 765, endPoint y: 189, distance: 155.2
click at [728, 162] on div "SEO Titel Der Titel der Website - Das Erkennungsmerkmal in Suchmaschinen. AI AI…" at bounding box center [888, 334] width 320 height 423
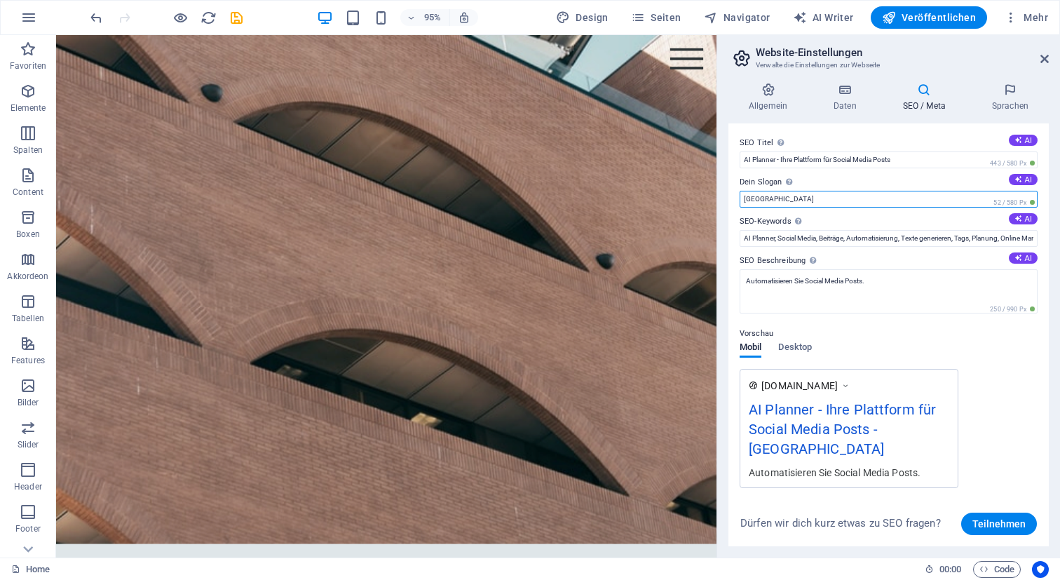
drag, startPoint x: 835, startPoint y: 205, endPoint x: 731, endPoint y: 198, distance: 103.9
click at [729, 198] on div "SEO Titel Der Titel der Website - Das Erkennungsmerkmal in Suchmaschinen. AI AI…" at bounding box center [888, 334] width 320 height 423
drag, startPoint x: 849, startPoint y: 256, endPoint x: 833, endPoint y: 258, distance: 16.3
click at [847, 256] on label "SEO Beschreibung Beschreibe die Inhalte deiner Website - wichtig für Suchmaschi…" at bounding box center [888, 260] width 298 height 17
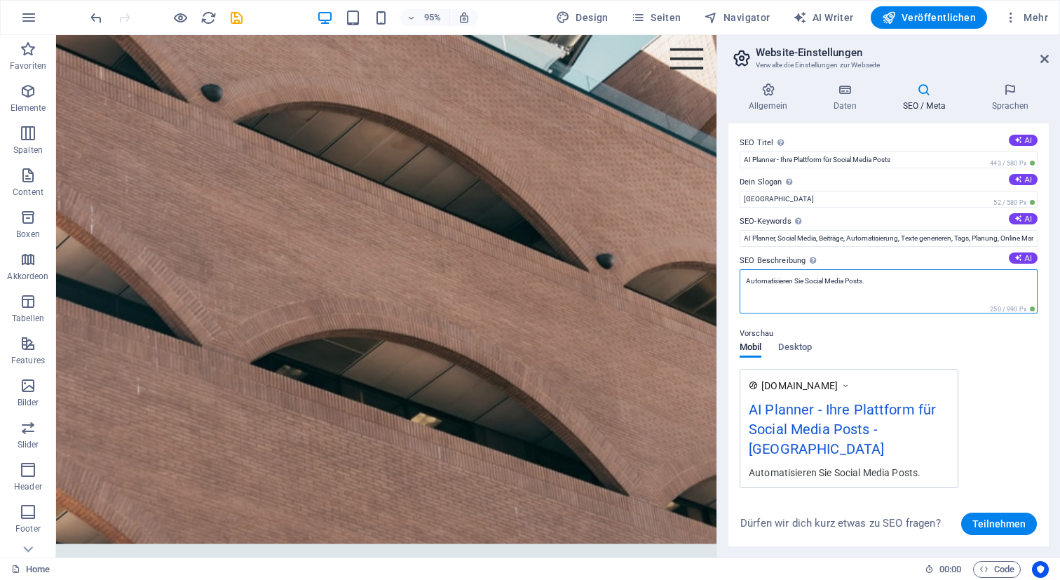
click at [847, 269] on textarea "Automatisieren Sie Social Media Posts." at bounding box center [888, 291] width 298 height 44
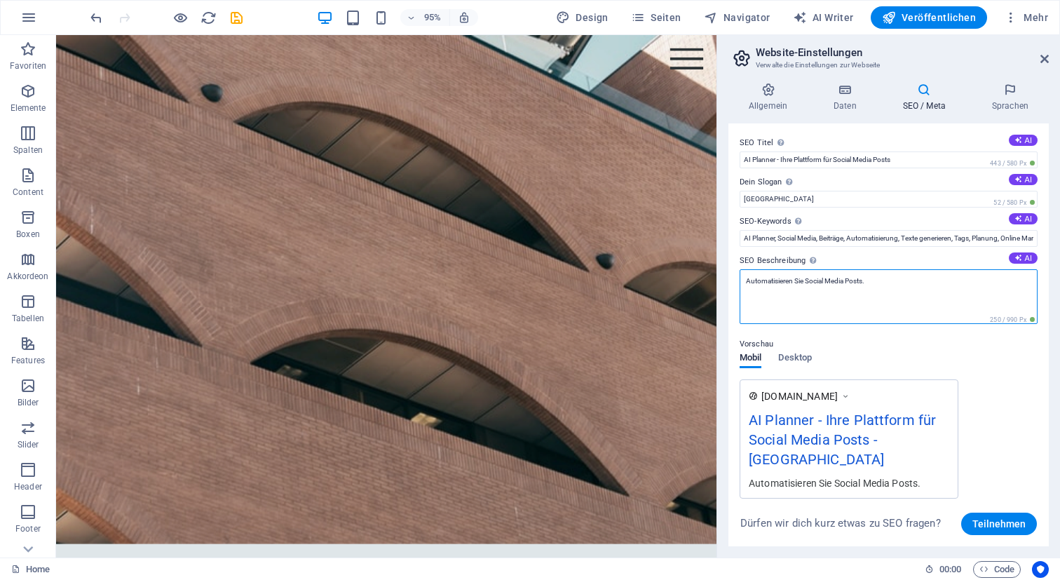
click at [821, 288] on textarea "Automatisieren Sie Social Media Posts." at bounding box center [888, 296] width 298 height 55
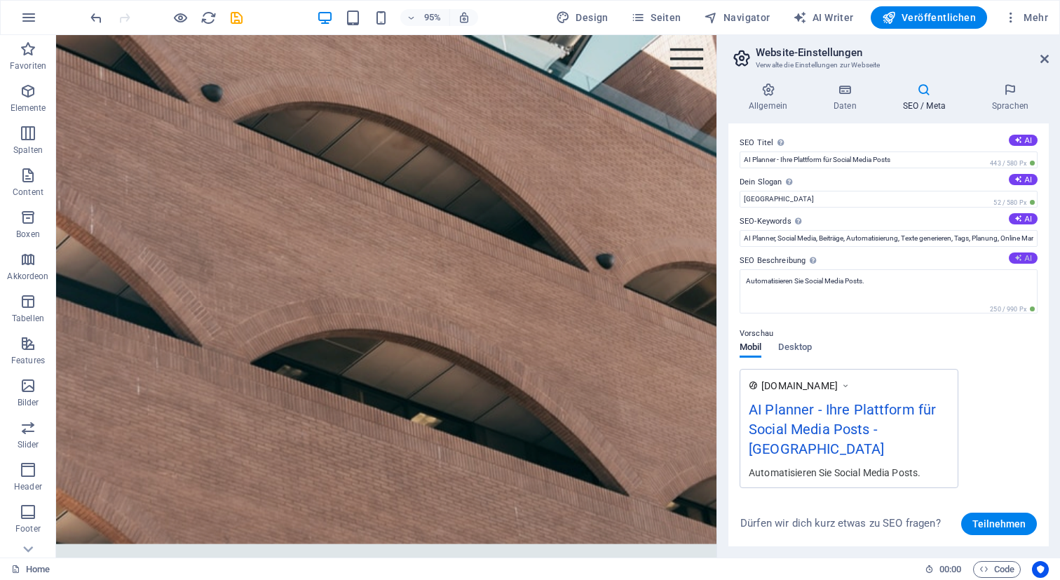
click at [1031, 255] on button "AI" at bounding box center [1022, 257] width 29 height 11
type textarea "Effiziente Planung Ihrer Social-Media-Posts mit AI Planner! Automatisieren Sie …"
click at [1026, 217] on button "AI" at bounding box center [1022, 218] width 29 height 11
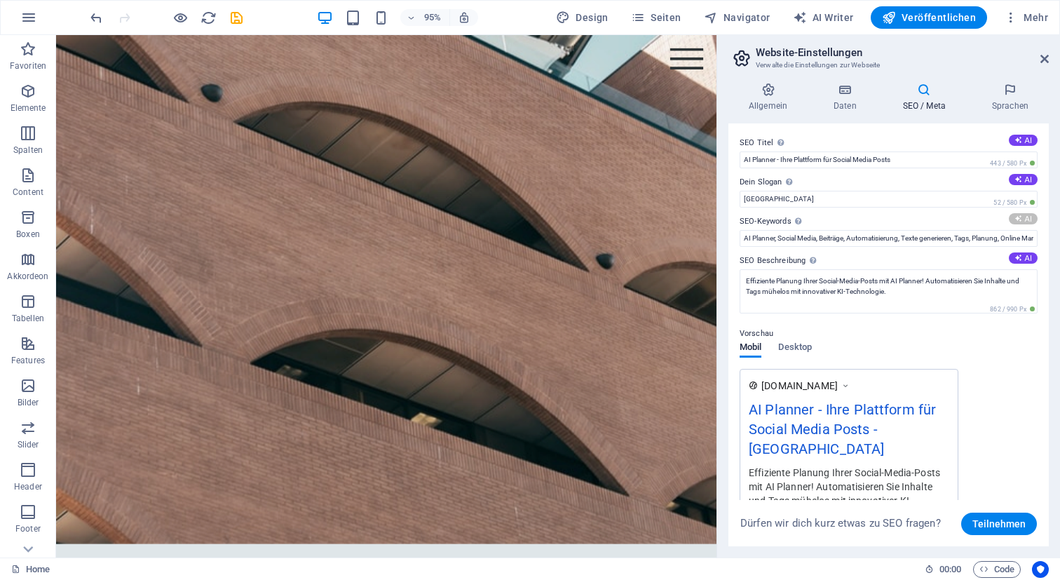
type input "Social Media Planung, KI-gestützte Texterstellung, automatische Veröffentlichun…"
click at [1022, 184] on button "AI" at bounding box center [1022, 179] width 29 height 11
type input "Intelligente Planung für Ihre Social Media Erfolge"
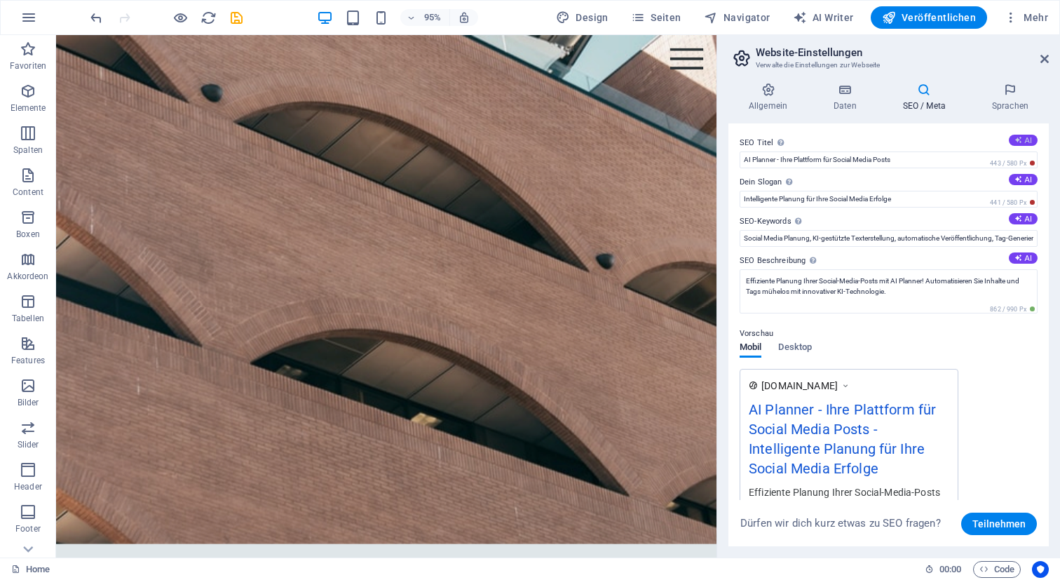
click at [1020, 142] on button "AI" at bounding box center [1022, 140] width 29 height 11
type input "Social Media Planung mit KI"
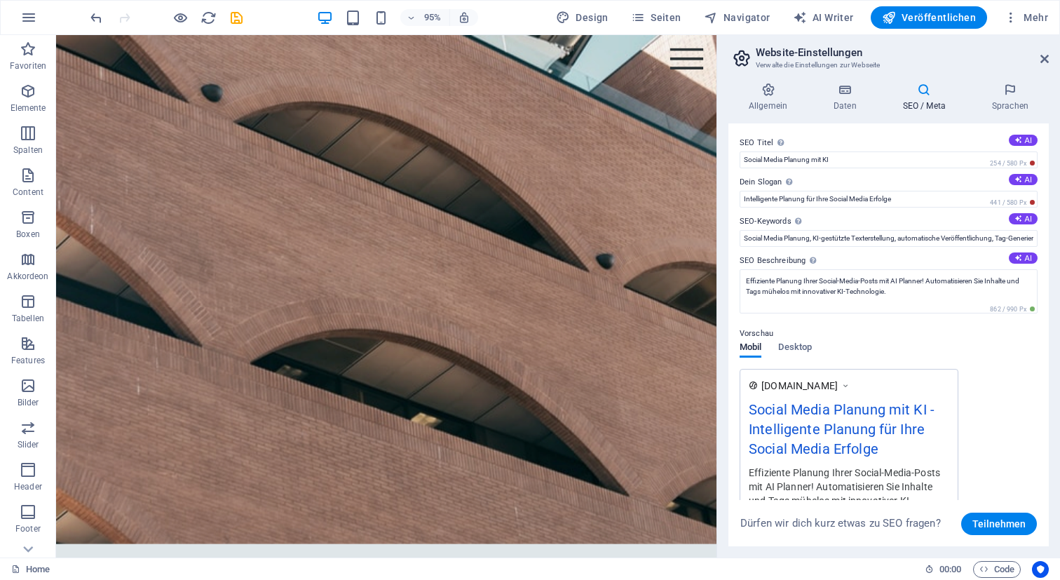
scroll to position [72, 0]
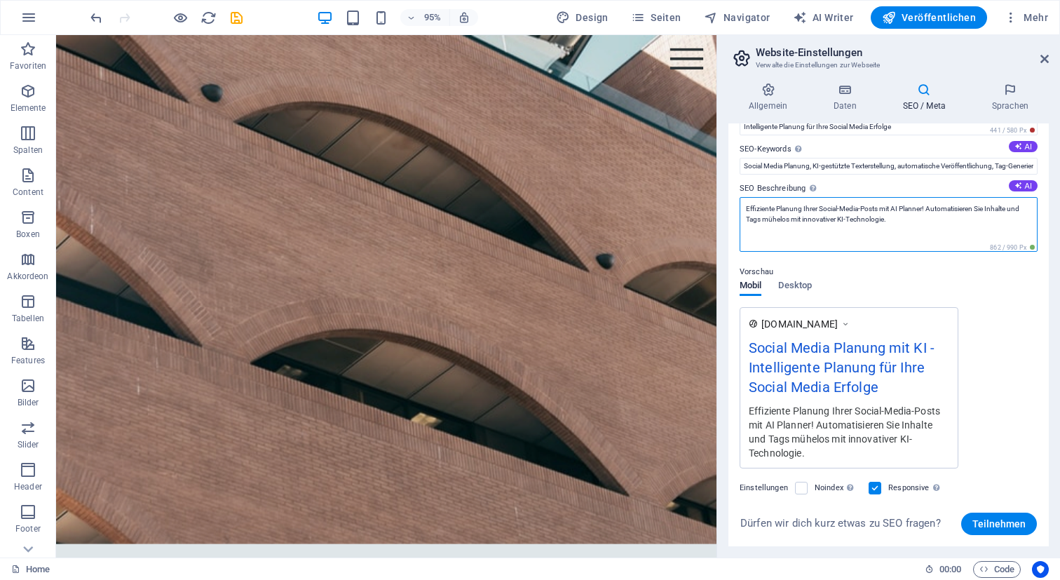
click at [1019, 224] on textarea "Effiziente Planung Ihrer Social-Media-Posts mit AI Planner! Automatisieren Sie …" at bounding box center [888, 224] width 298 height 55
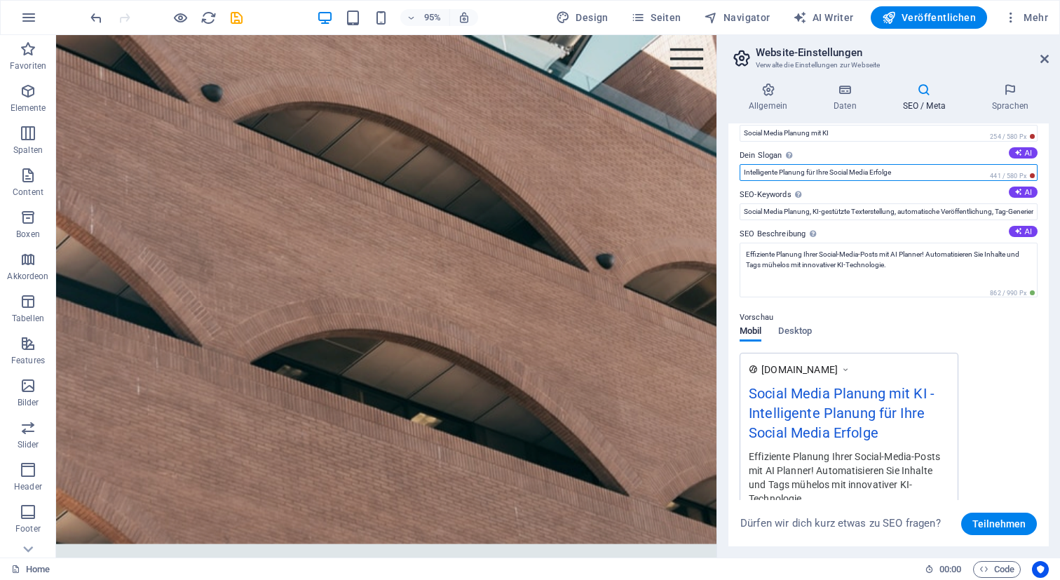
click at [970, 164] on input "Intelligente Planung für Ihre Social Media Erfolge" at bounding box center [888, 172] width 298 height 17
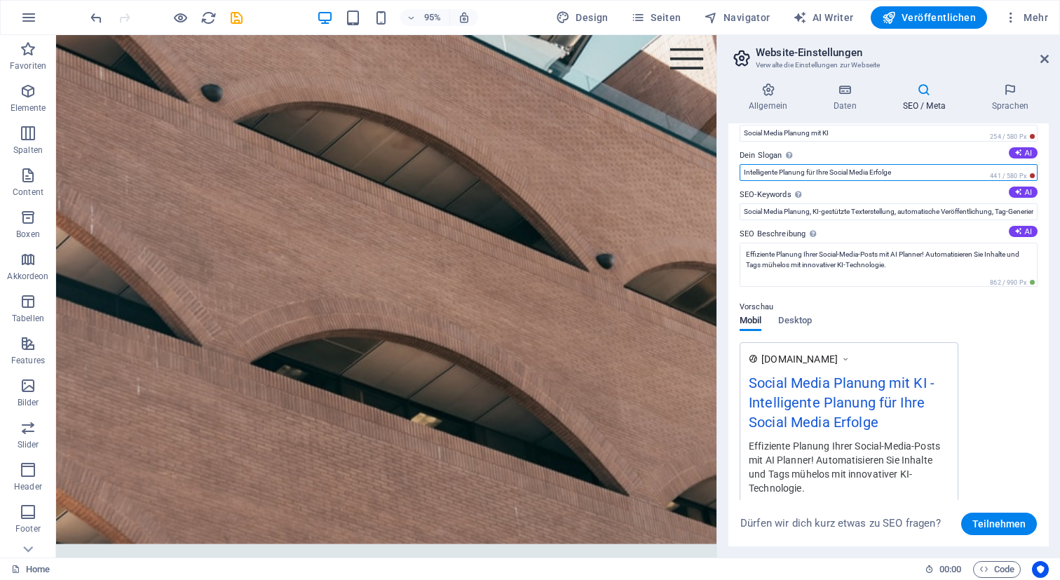
scroll to position [0, 0]
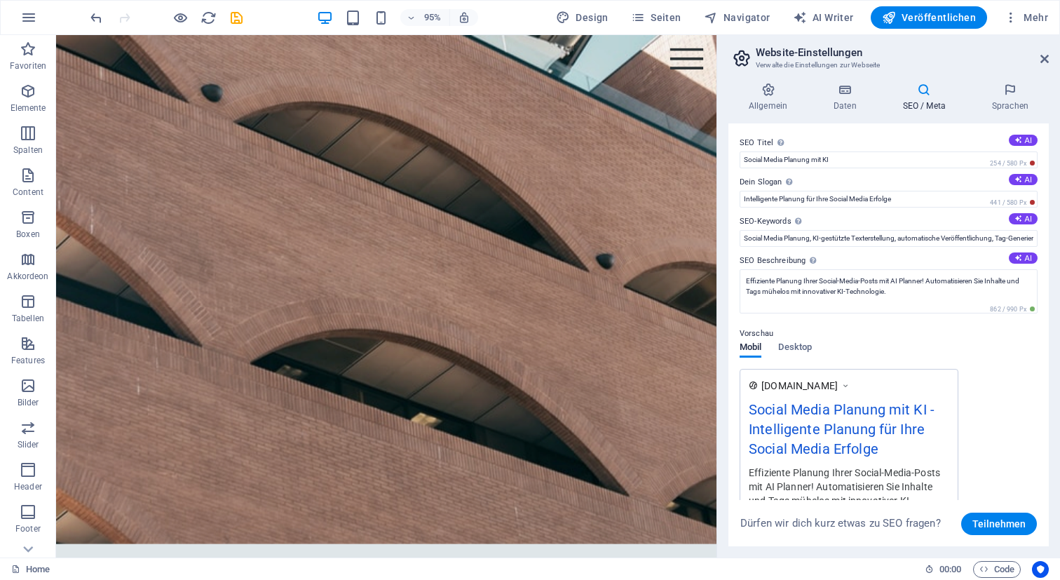
click at [905, 170] on div "SEO Titel Der Titel der Website - Das Erkennungsmerkmal in Suchmaschinen. AI So…" at bounding box center [888, 334] width 320 height 423
click at [759, 98] on h4 "Allgemein" at bounding box center [770, 97] width 85 height 29
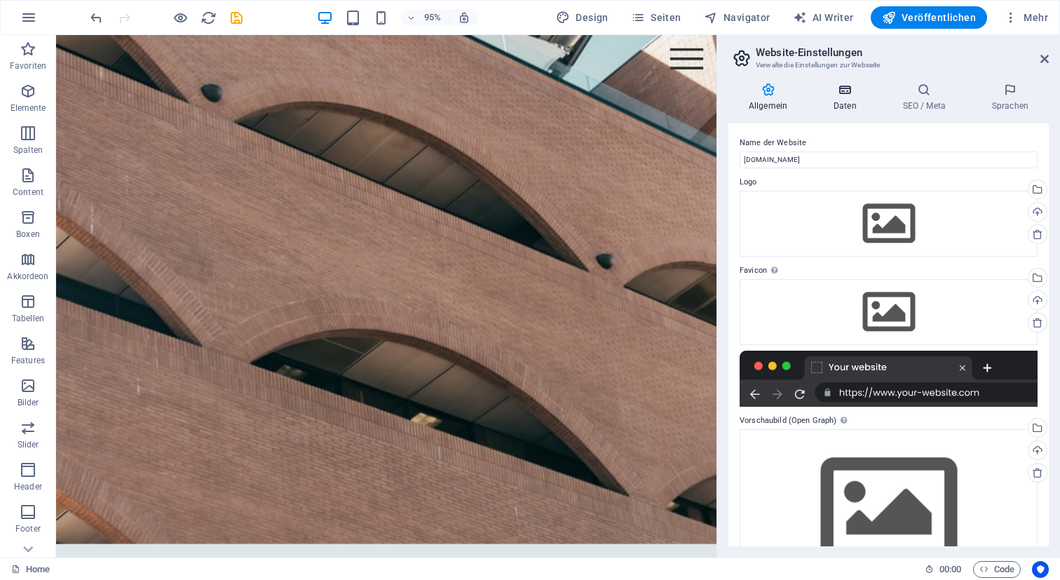
click at [836, 103] on h4 "Daten" at bounding box center [847, 97] width 69 height 29
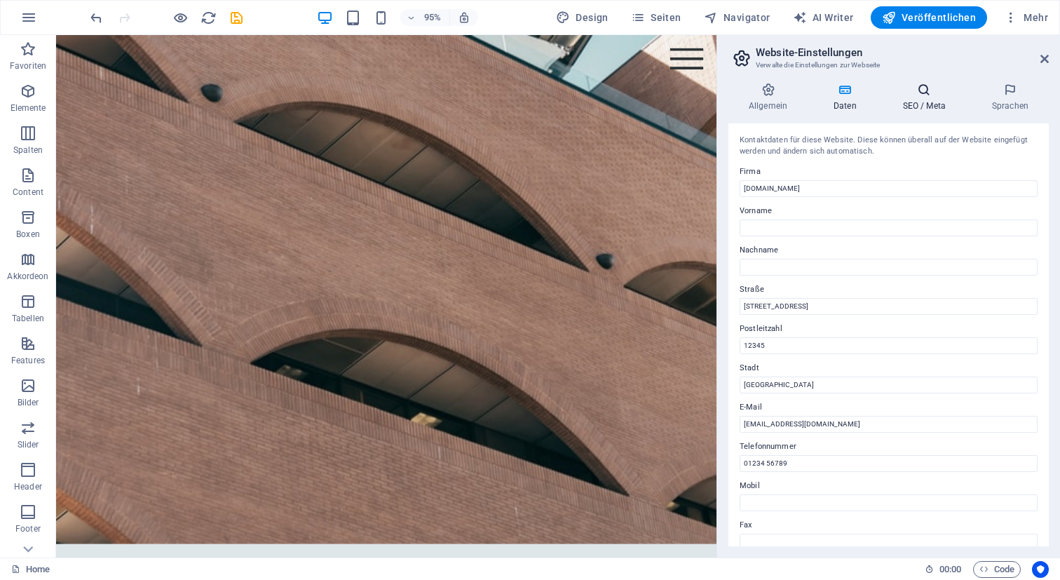
click at [930, 99] on h4 "SEO / Meta" at bounding box center [926, 97] width 89 height 29
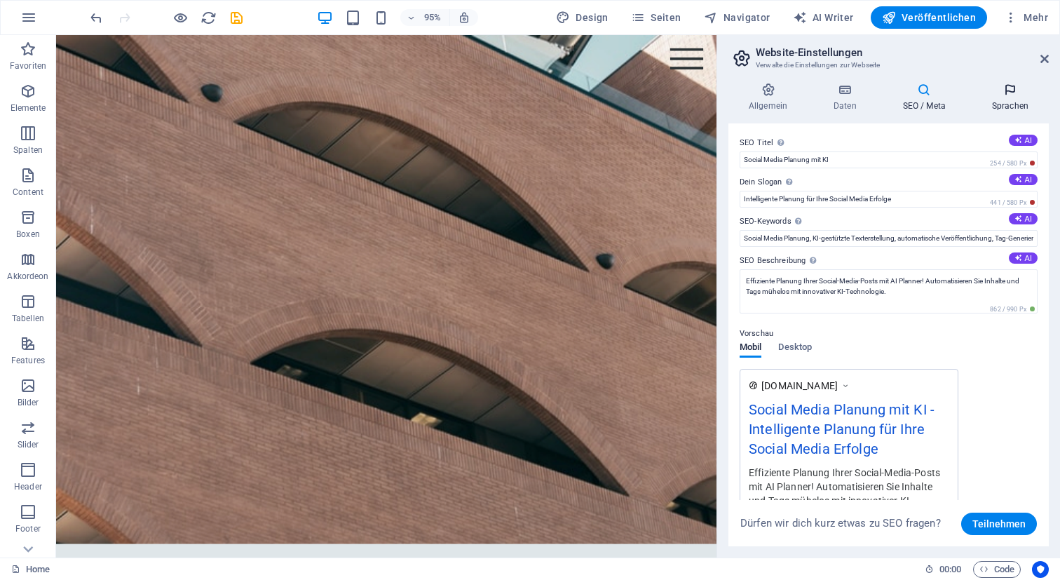
click at [994, 94] on icon at bounding box center [1009, 90] width 77 height 14
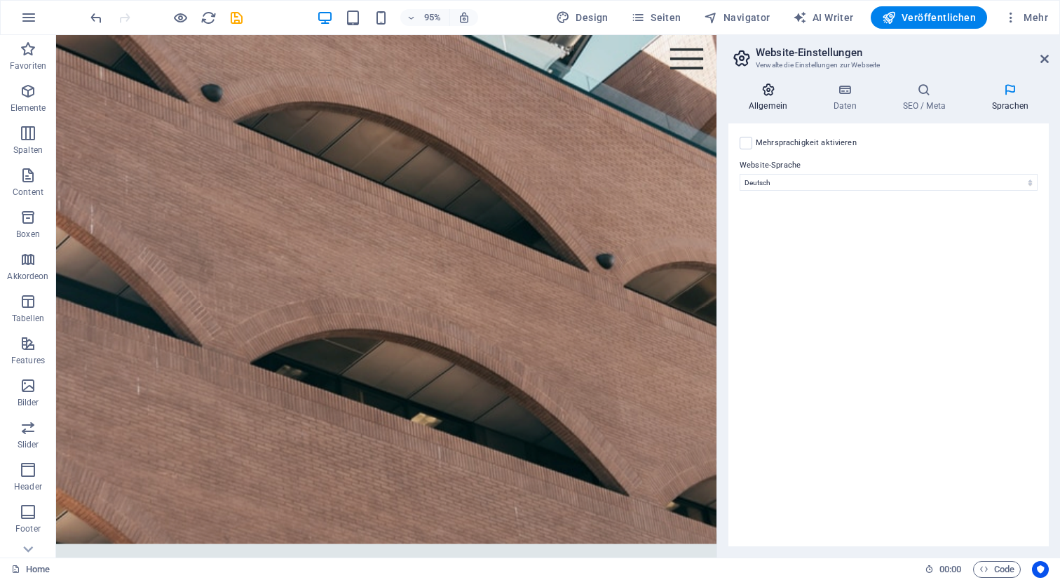
click at [767, 107] on h4 "Allgemein" at bounding box center [770, 97] width 85 height 29
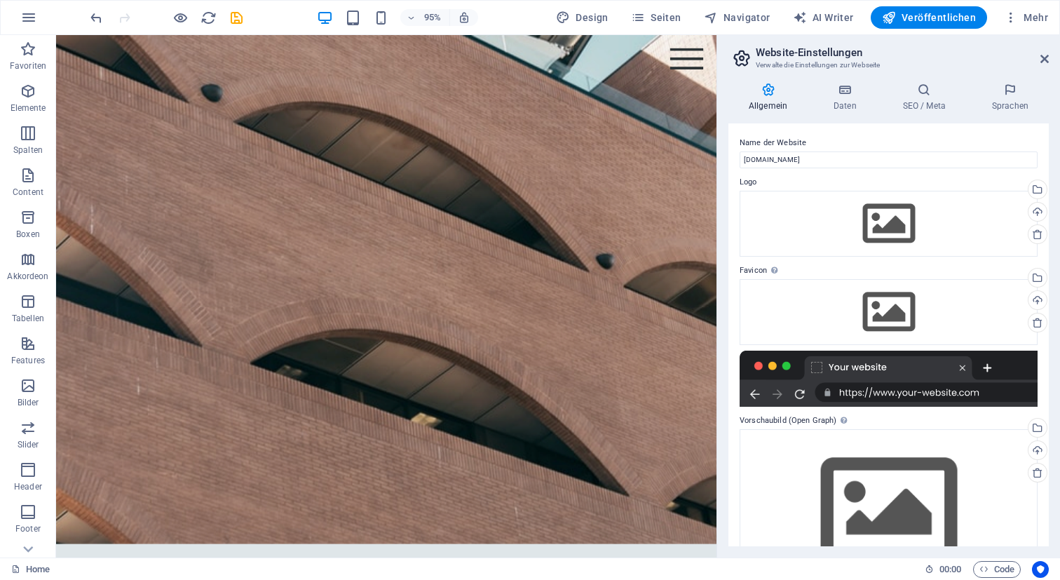
click at [744, 56] on icon at bounding box center [741, 58] width 21 height 20
click at [1041, 60] on icon at bounding box center [1044, 58] width 8 height 11
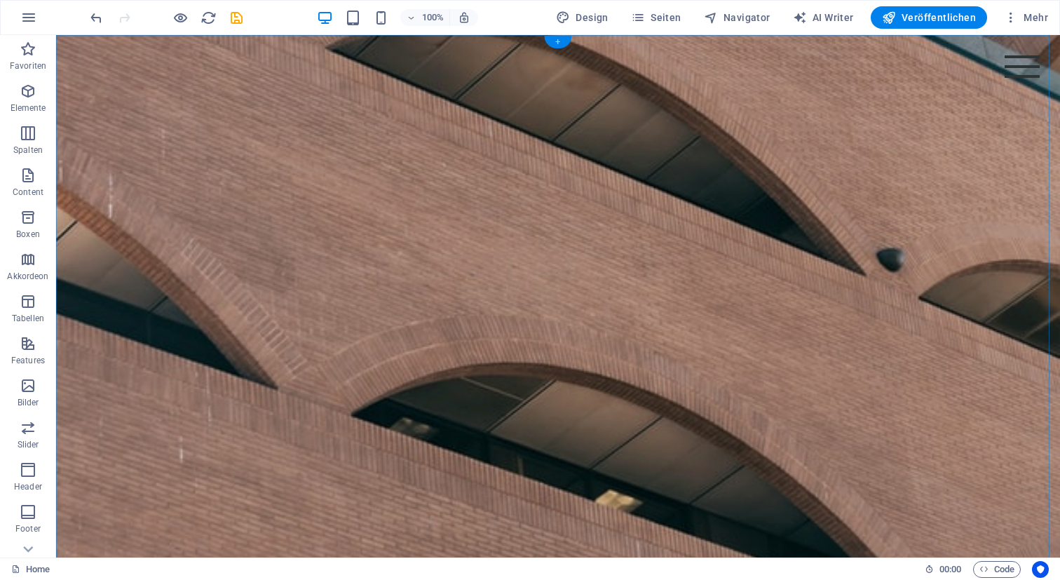
click at [560, 39] on div "+" at bounding box center [557, 42] width 27 height 13
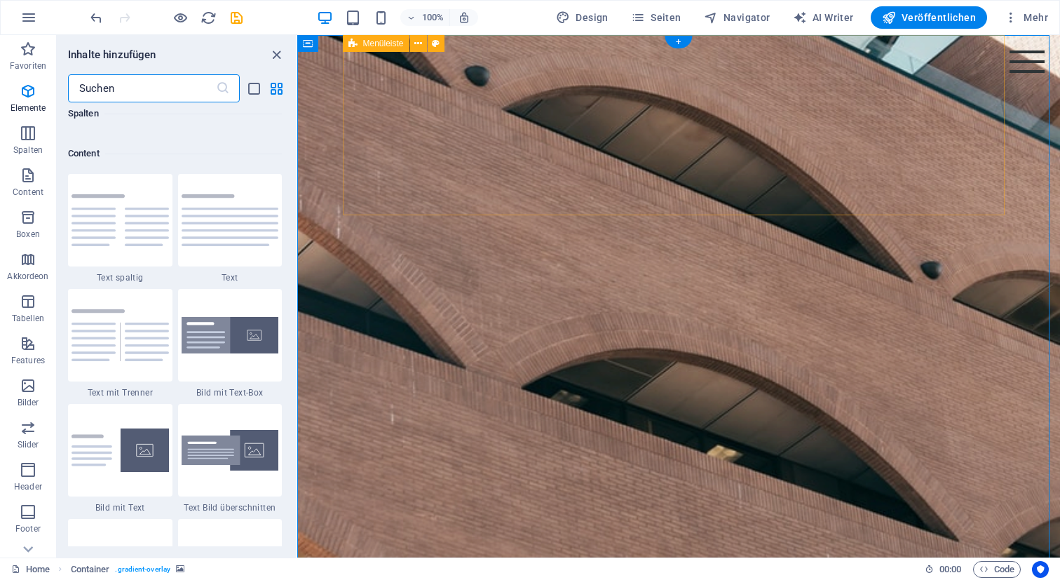
scroll to position [2452, 0]
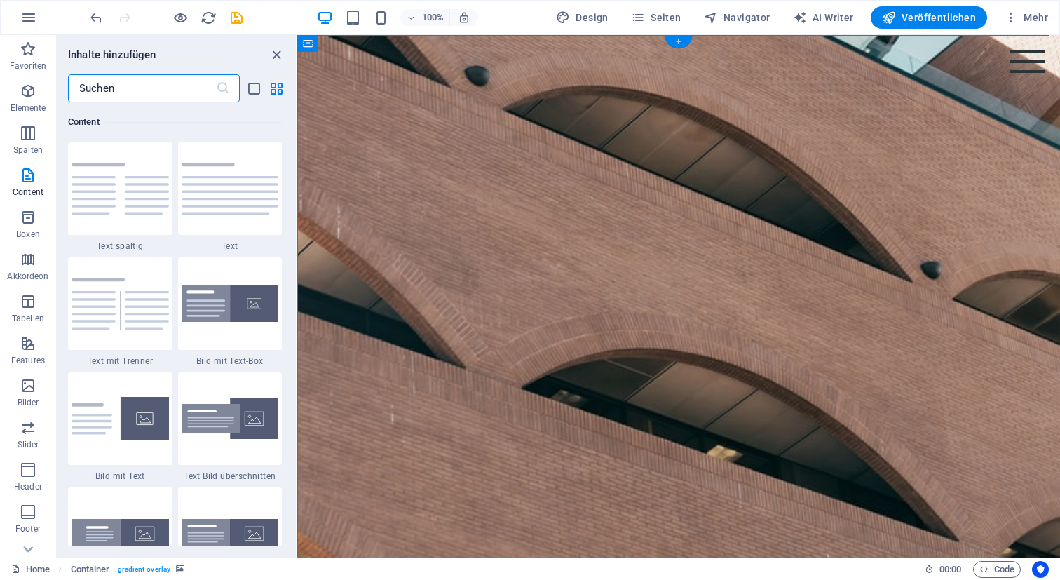
click at [678, 44] on div "+" at bounding box center [677, 42] width 27 height 13
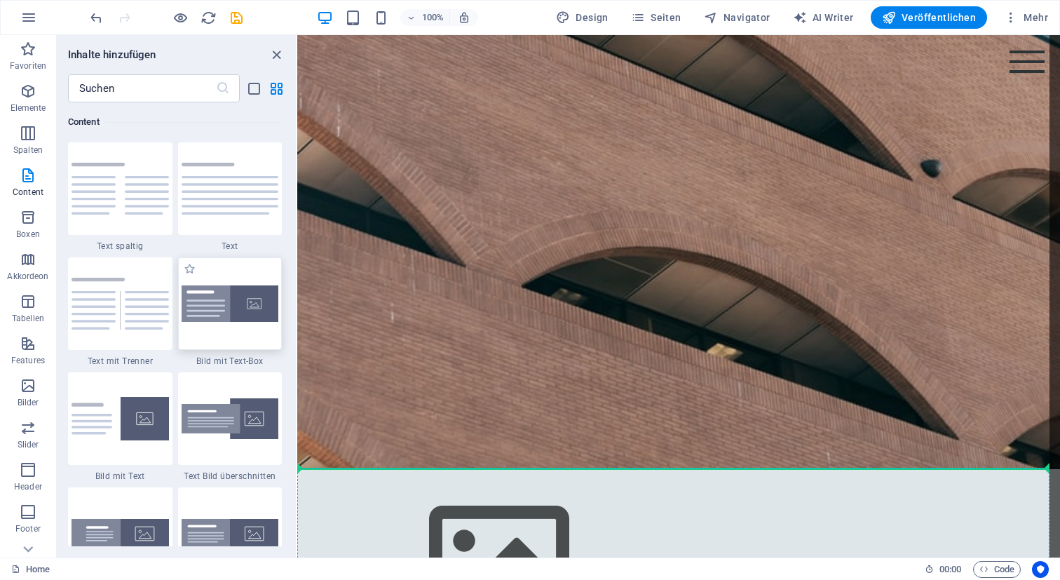
scroll to position [102, 0]
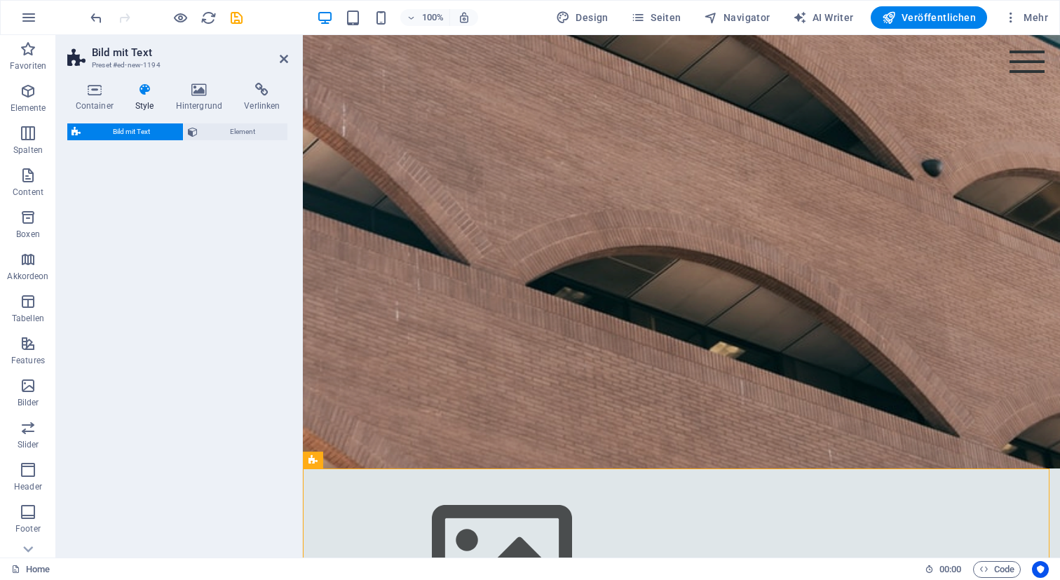
select select "rem"
select select "px"
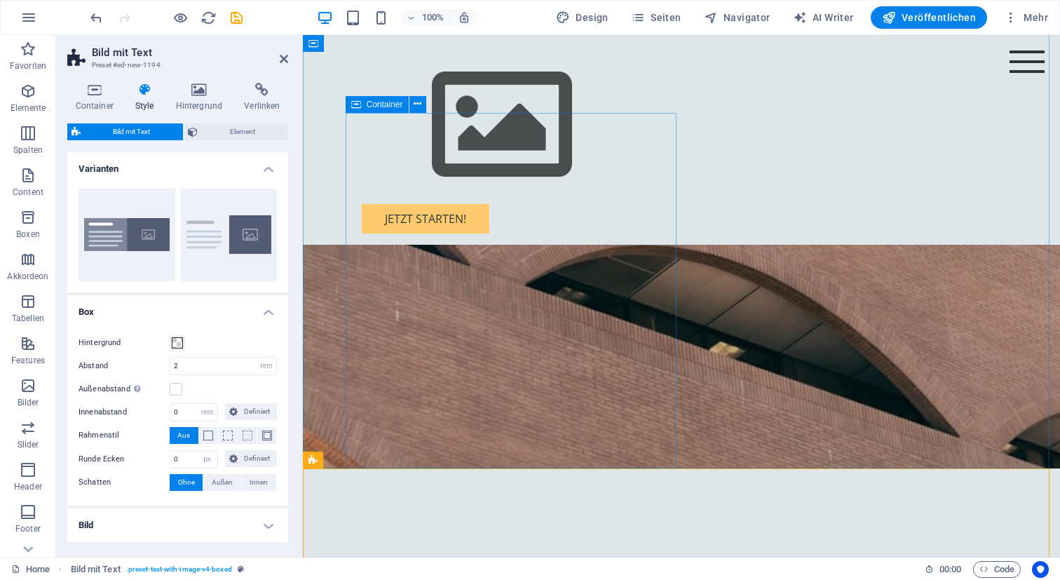
scroll to position [417, 0]
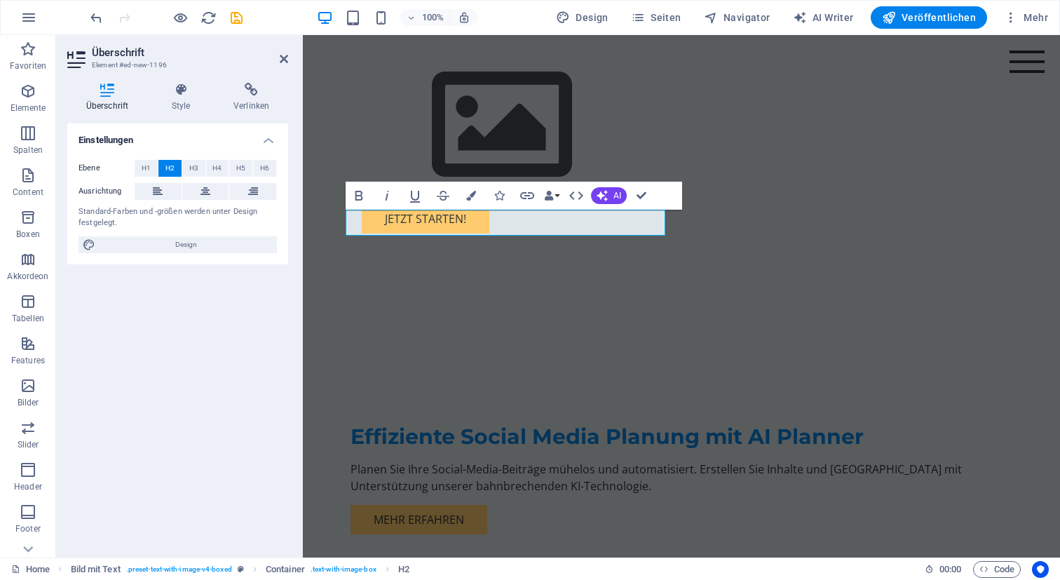
click at [626, 205] on div "Bold Italic Underline Strikethrough Colors Icons Link Data Bindings Firma Vorna…" at bounding box center [499, 195] width 309 height 28
click at [609, 198] on button "AI" at bounding box center [609, 195] width 36 height 17
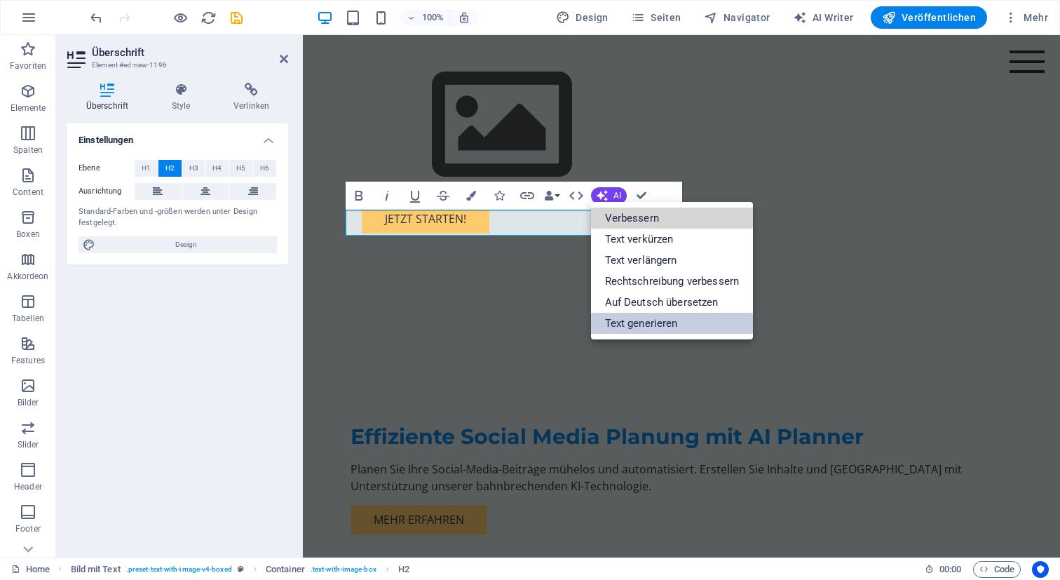
drag, startPoint x: 641, startPoint y: 219, endPoint x: 668, endPoint y: 318, distance: 103.0
click at [668, 318] on ul "Verbessern Text verkürzen Text verlängern Rechtschreibung verbessern Auf Deutsc…" at bounding box center [672, 270] width 163 height 137
click at [668, 318] on link "Text generieren" at bounding box center [672, 323] width 163 height 21
select select "English"
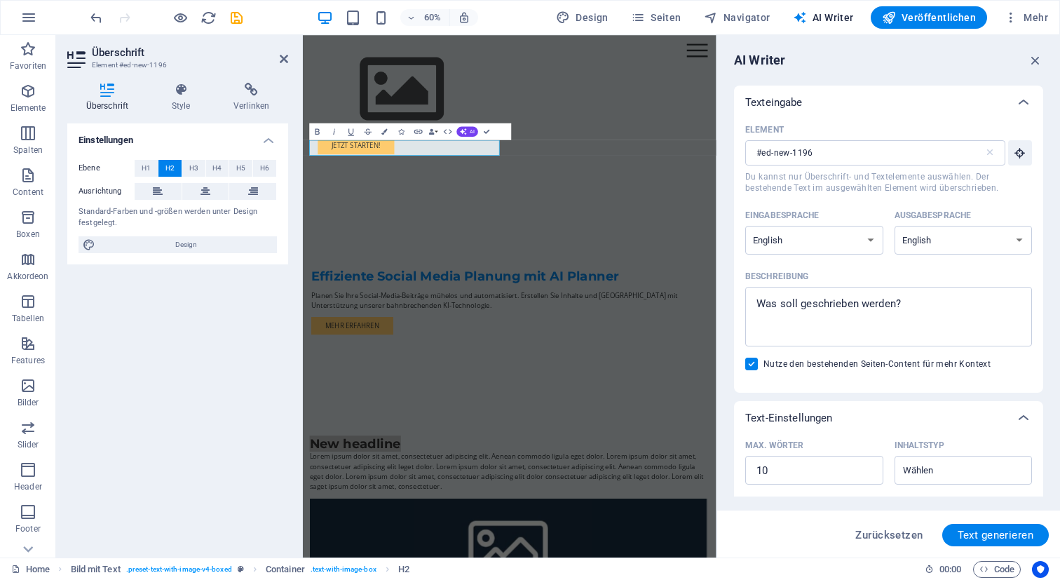
scroll to position [9, 0]
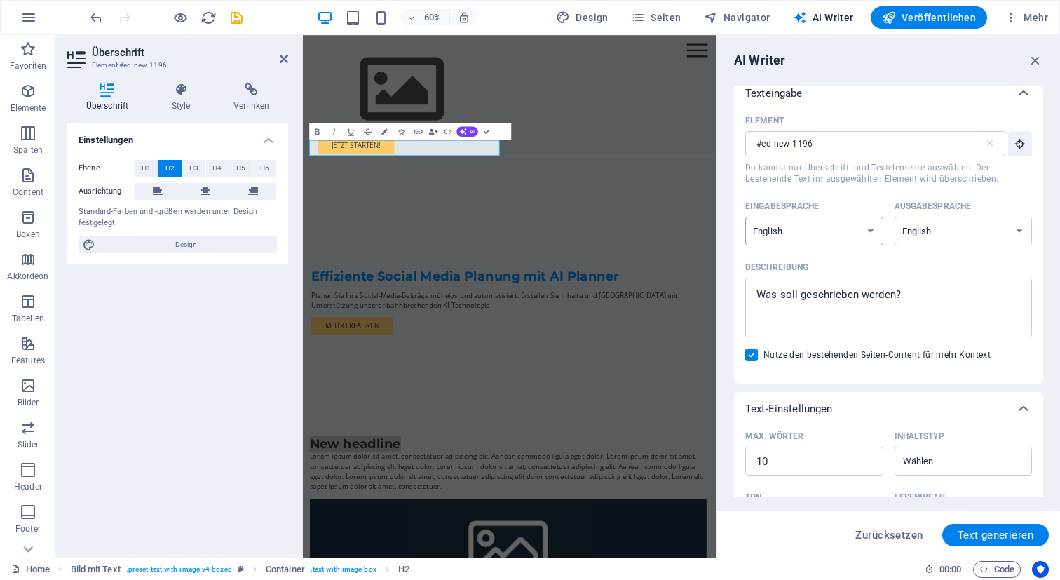
click at [832, 237] on select "Albanian Arabic Armenian Awadhi Azerbaijani Bashkir Basque Belarusian Bengali B…" at bounding box center [814, 231] width 138 height 29
click at [832, 300] on textarea "Beschreibung x ​" at bounding box center [888, 308] width 273 height 46
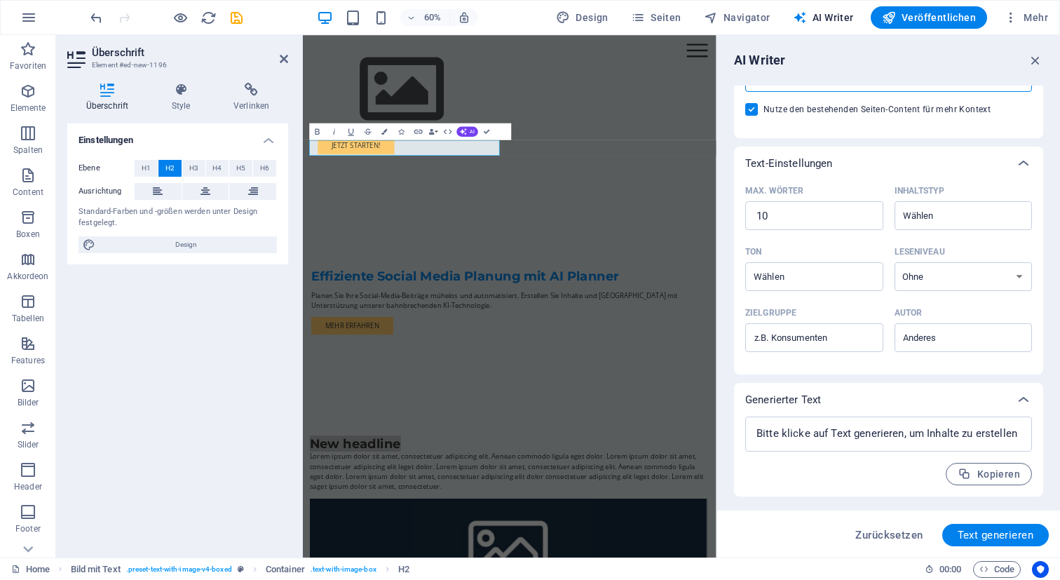
scroll to position [0, 0]
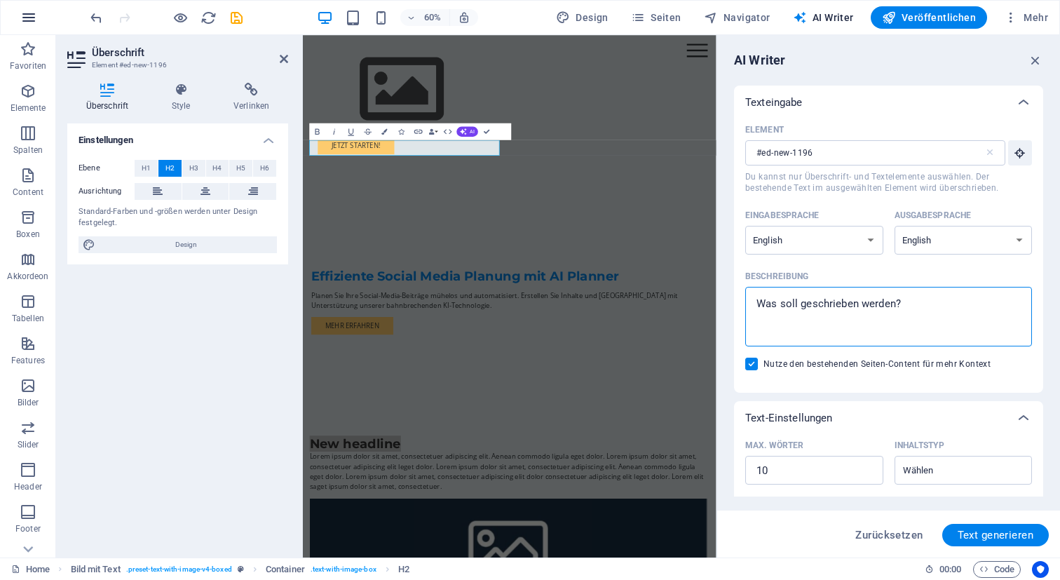
type textarea "x"
click at [30, 20] on icon "button" at bounding box center [28, 17] width 17 height 17
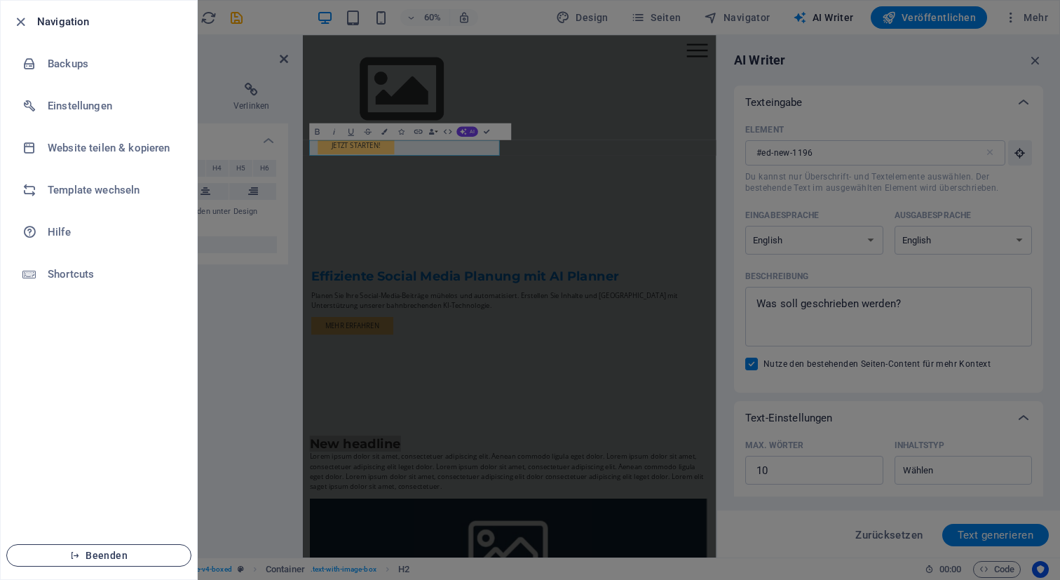
click at [136, 547] on button "Beenden" at bounding box center [98, 555] width 185 height 22
